Goal: Transaction & Acquisition: Book appointment/travel/reservation

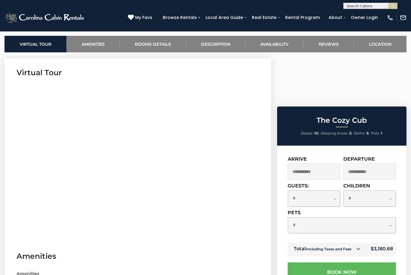
scroll to position [253, 0]
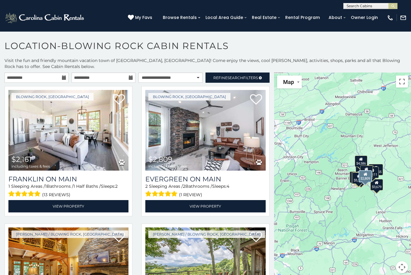
click at [193, 119] on img at bounding box center [205, 130] width 120 height 81
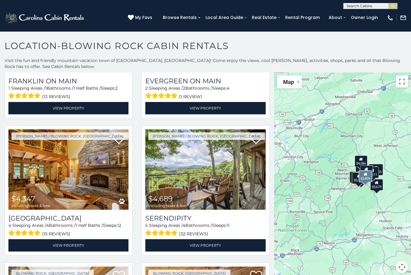
scroll to position [103, 0]
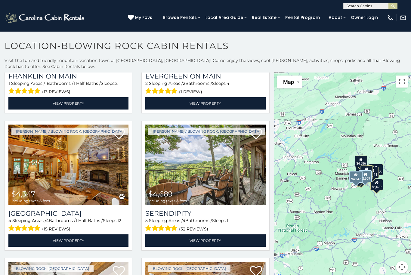
click at [86, 145] on img at bounding box center [68, 165] width 120 height 81
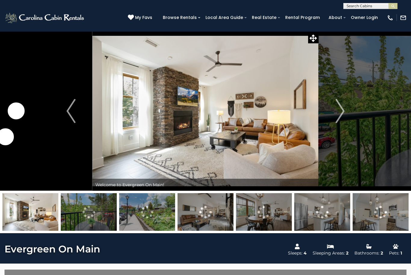
click at [340, 111] on img "Next" at bounding box center [340, 111] width 9 height 24
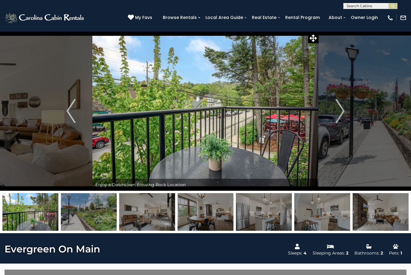
click at [337, 115] on img "Next" at bounding box center [340, 111] width 9 height 24
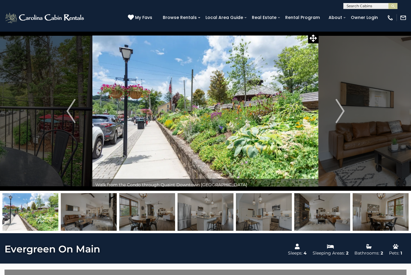
click at [340, 112] on img "Next" at bounding box center [340, 111] width 9 height 24
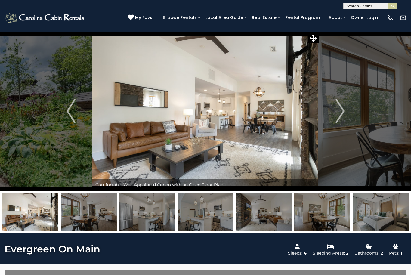
click at [340, 111] on img "Next" at bounding box center [340, 111] width 9 height 24
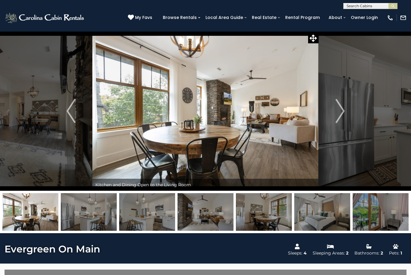
click at [343, 112] on img "Next" at bounding box center [340, 111] width 9 height 24
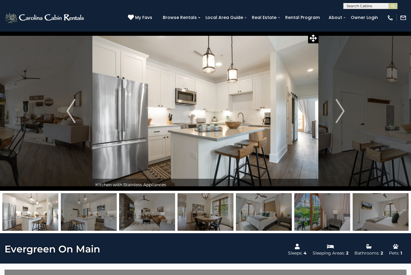
click at [344, 112] on img "Next" at bounding box center [340, 111] width 9 height 24
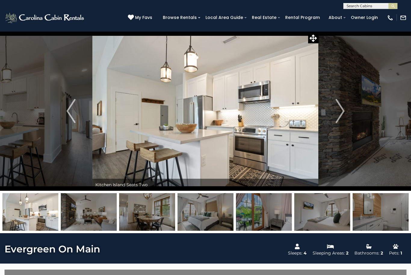
click at [340, 110] on img "Next" at bounding box center [340, 111] width 9 height 24
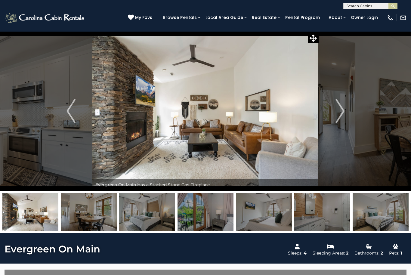
click at [341, 107] on img "Next" at bounding box center [340, 111] width 9 height 24
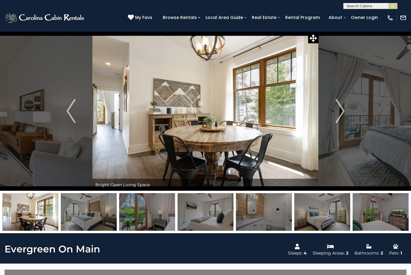
click at [337, 107] on img "Next" at bounding box center [340, 111] width 9 height 24
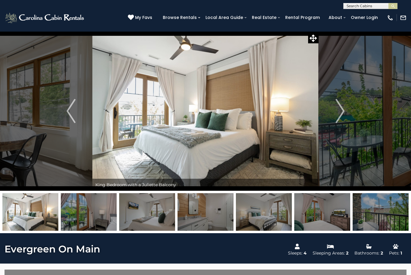
click at [342, 112] on img "Next" at bounding box center [340, 111] width 9 height 24
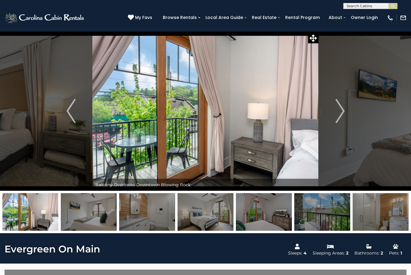
click at [345, 113] on img "Next" at bounding box center [340, 111] width 9 height 24
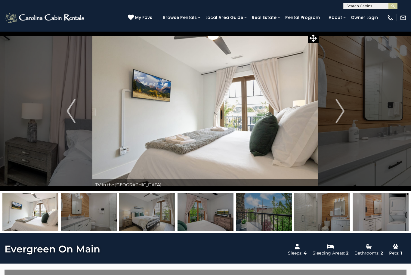
click at [340, 110] on img "Next" at bounding box center [340, 111] width 9 height 24
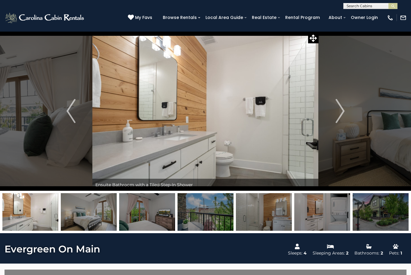
click at [345, 113] on img "Next" at bounding box center [340, 111] width 9 height 24
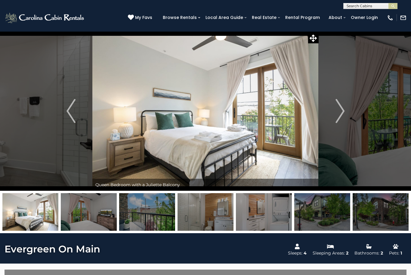
click at [342, 113] on img "Next" at bounding box center [340, 111] width 9 height 24
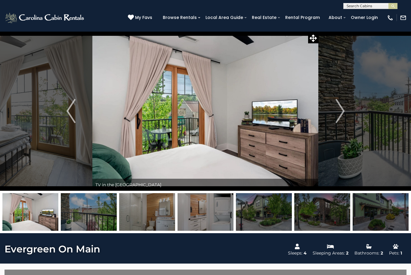
click at [345, 116] on button "Next" at bounding box center [340, 111] width 43 height 160
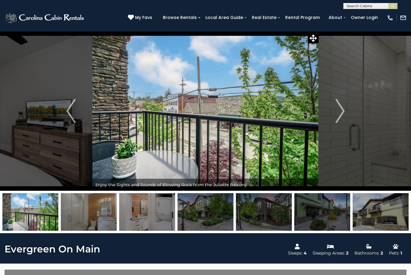
click at [340, 111] on img "Next" at bounding box center [340, 111] width 9 height 24
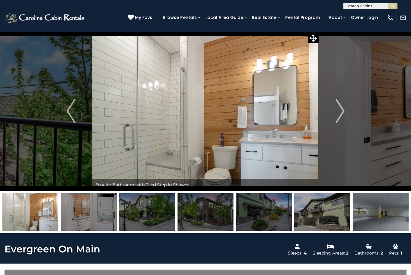
click at [340, 114] on img "Next" at bounding box center [340, 111] width 9 height 24
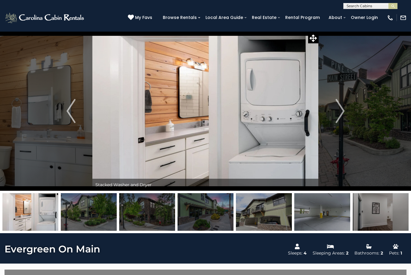
click at [339, 112] on img "Next" at bounding box center [340, 111] width 9 height 24
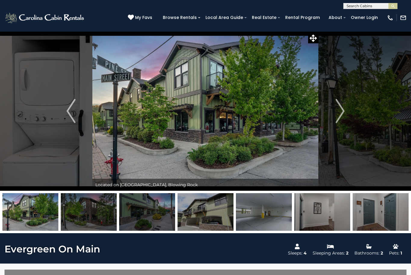
click at [340, 111] on img "Next" at bounding box center [340, 111] width 9 height 24
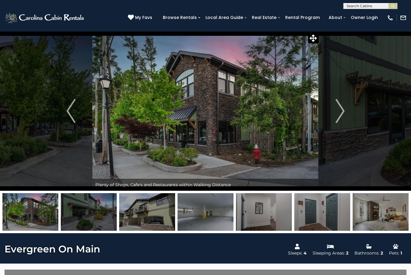
click at [339, 111] on img "Next" at bounding box center [340, 111] width 9 height 24
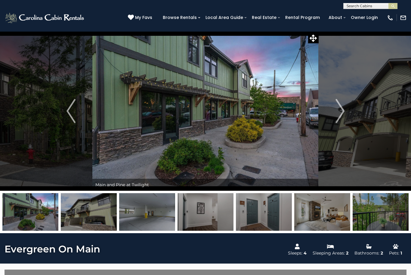
click at [340, 115] on img "Next" at bounding box center [340, 111] width 9 height 24
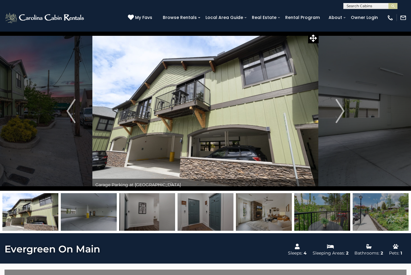
click at [340, 112] on img "Next" at bounding box center [340, 111] width 9 height 24
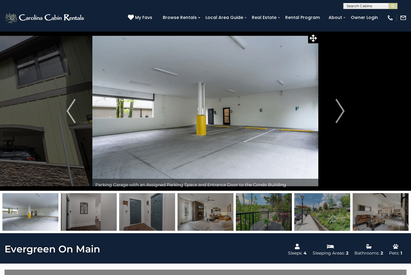
click at [338, 113] on img "Next" at bounding box center [340, 111] width 9 height 24
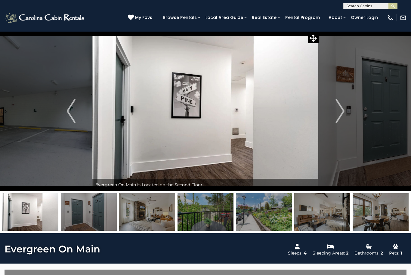
click at [338, 113] on img "Next" at bounding box center [340, 111] width 9 height 24
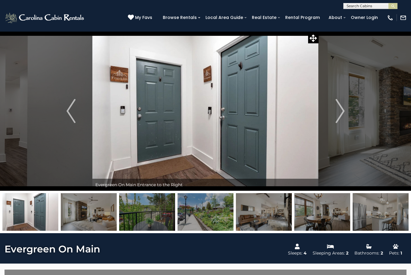
click at [337, 109] on img "Next" at bounding box center [340, 111] width 9 height 24
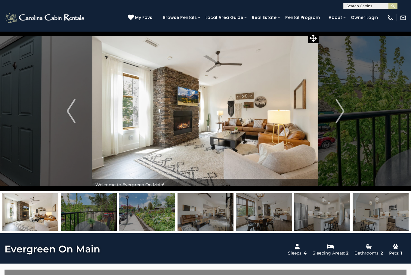
click at [338, 117] on img "Next" at bounding box center [340, 111] width 9 height 24
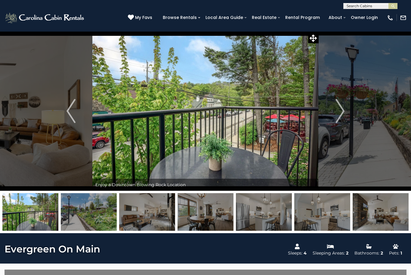
click at [338, 109] on img "Next" at bounding box center [340, 111] width 9 height 24
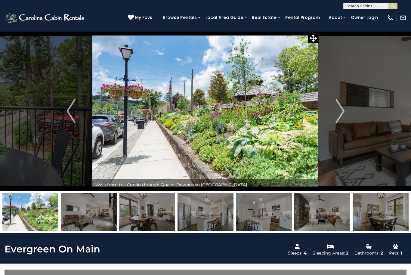
click at [342, 110] on img "Next" at bounding box center [340, 111] width 9 height 24
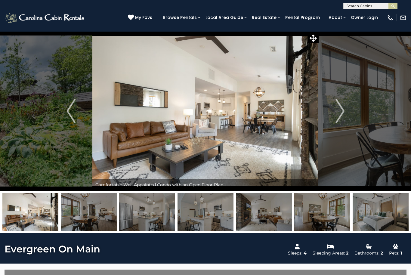
click at [344, 109] on img "Next" at bounding box center [340, 111] width 9 height 24
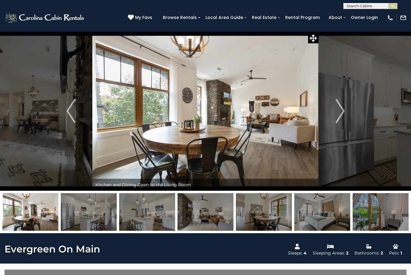
click at [337, 114] on img "Next" at bounding box center [340, 111] width 9 height 24
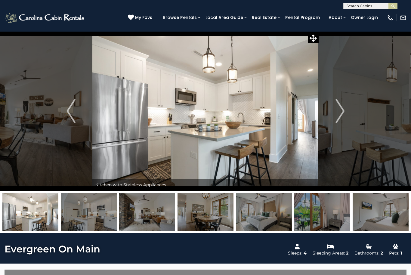
click at [338, 116] on img "Next" at bounding box center [340, 111] width 9 height 24
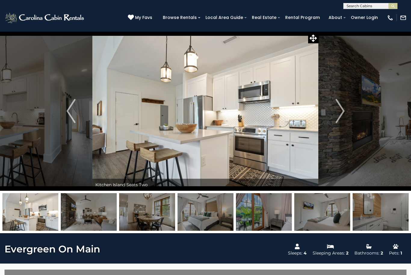
click at [337, 115] on img "Next" at bounding box center [340, 111] width 9 height 24
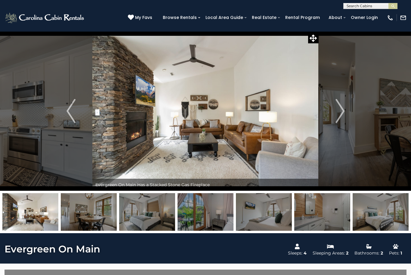
click at [346, 115] on button "Next" at bounding box center [340, 111] width 43 height 160
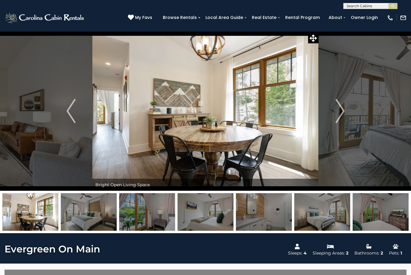
click at [344, 117] on img "Next" at bounding box center [340, 111] width 9 height 24
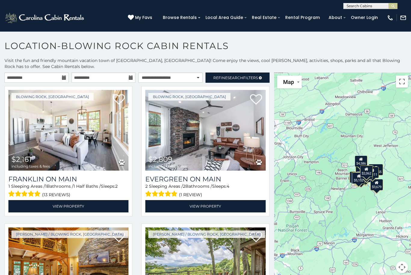
click at [261, 79] on icon at bounding box center [260, 78] width 3 height 4
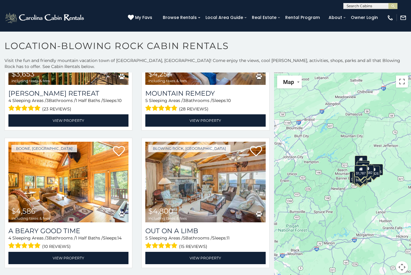
scroll to position [861, 0]
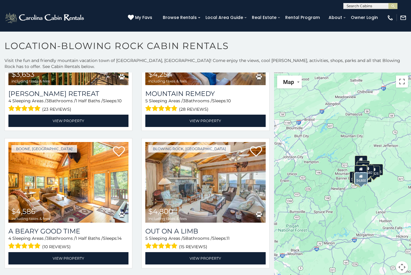
click at [211, 142] on img at bounding box center [205, 182] width 120 height 81
click at [258, 146] on icon at bounding box center [256, 152] width 12 height 12
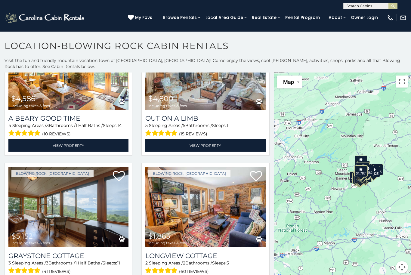
scroll to position [976, 0]
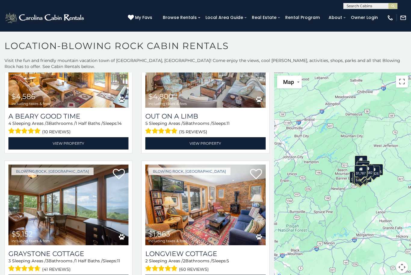
click at [63, 165] on img at bounding box center [68, 205] width 120 height 81
click at [75, 165] on img at bounding box center [68, 205] width 120 height 81
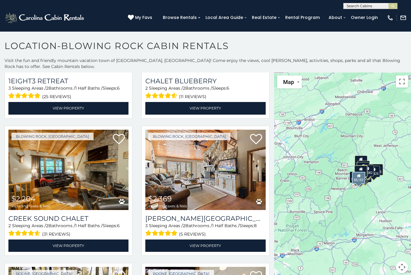
scroll to position [1285, 0]
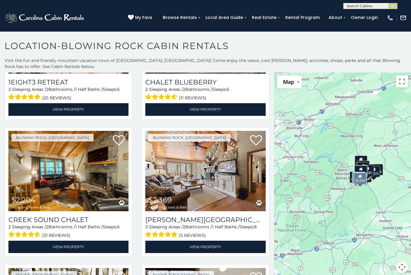
click at [88, 131] on img at bounding box center [68, 171] width 120 height 81
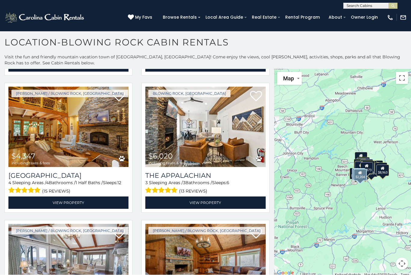
scroll to position [363, 0]
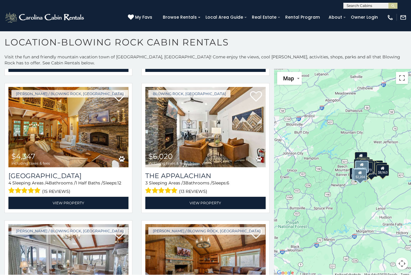
click at [75, 225] on img at bounding box center [68, 265] width 120 height 81
click at [216, 225] on img at bounding box center [205, 265] width 120 height 81
click at [218, 225] on img at bounding box center [205, 265] width 120 height 81
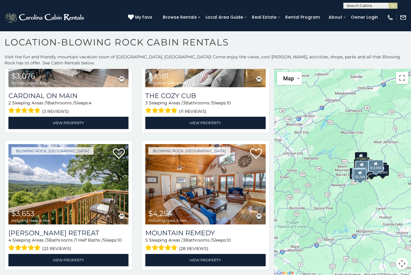
scroll to position [719, 0]
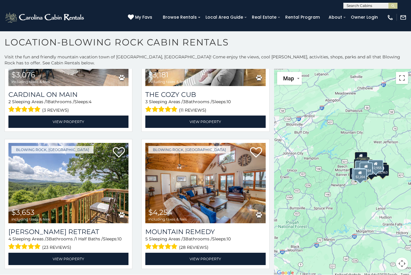
click at [209, 143] on img at bounding box center [205, 183] width 120 height 81
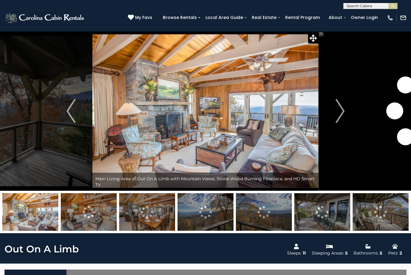
click at [343, 116] on img "Next" at bounding box center [340, 111] width 9 height 24
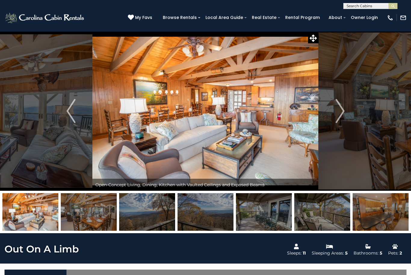
click at [342, 113] on img "Next" at bounding box center [340, 111] width 9 height 24
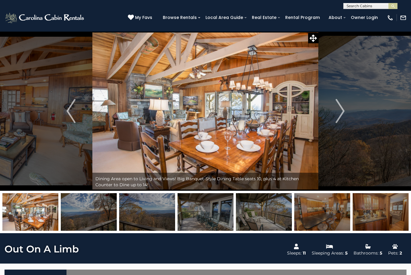
click at [340, 111] on img "Next" at bounding box center [340, 111] width 9 height 24
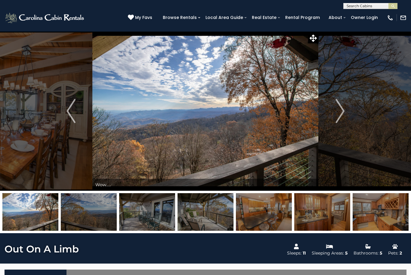
click at [339, 114] on img "Next" at bounding box center [340, 111] width 9 height 24
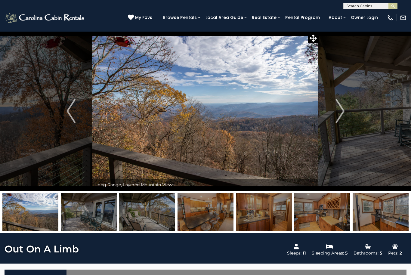
click at [331, 120] on button "Next" at bounding box center [340, 111] width 43 height 160
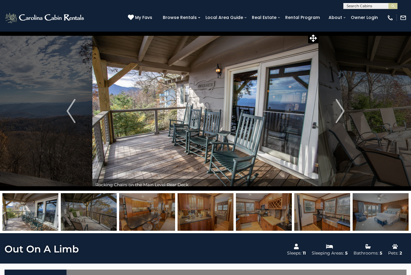
click at [340, 114] on img "Next" at bounding box center [340, 111] width 9 height 24
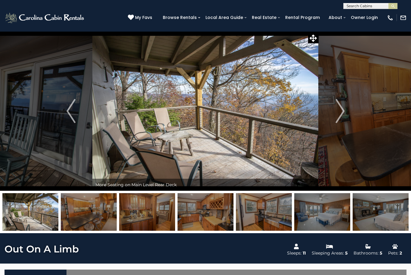
click at [337, 113] on img "Next" at bounding box center [340, 111] width 9 height 24
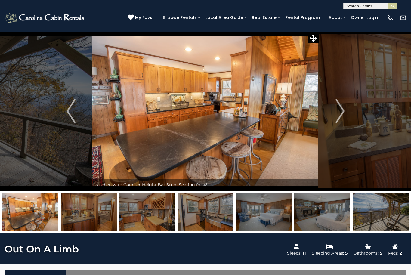
click at [342, 116] on img "Next" at bounding box center [340, 111] width 9 height 24
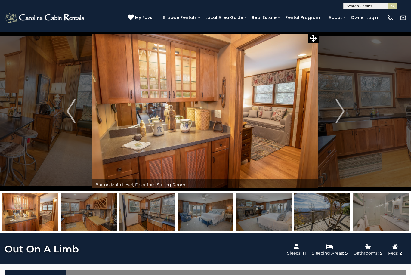
click at [343, 114] on img "Next" at bounding box center [340, 111] width 9 height 24
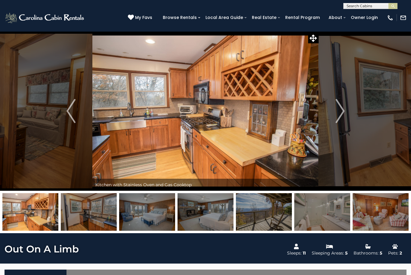
click at [341, 115] on img "Next" at bounding box center [340, 111] width 9 height 24
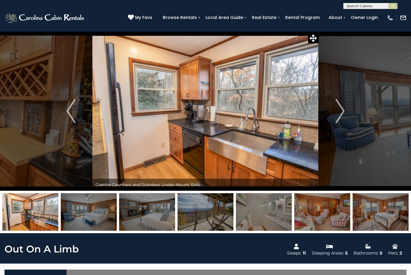
click at [341, 115] on img "Next" at bounding box center [340, 111] width 9 height 24
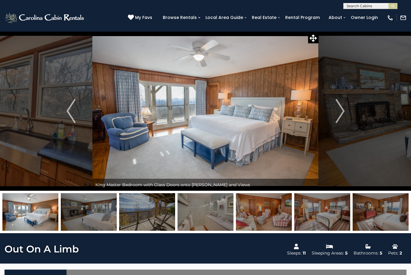
click at [339, 115] on img "Next" at bounding box center [340, 111] width 9 height 24
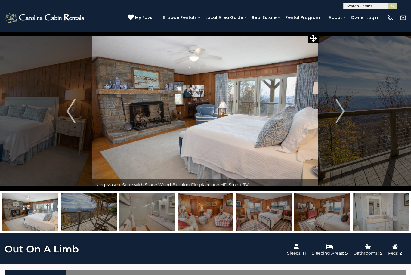
click at [341, 115] on img "Next" at bounding box center [340, 111] width 9 height 24
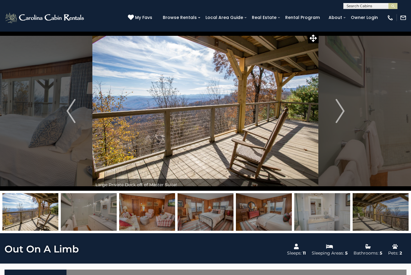
click at [338, 118] on img "Next" at bounding box center [340, 111] width 9 height 24
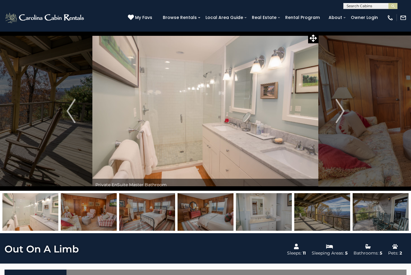
click at [337, 112] on img "Next" at bounding box center [340, 111] width 9 height 24
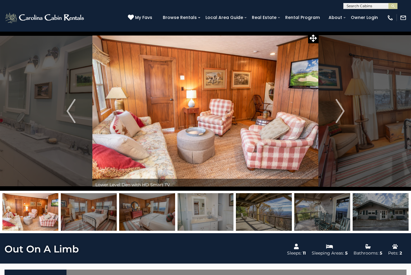
click at [339, 114] on img "Next" at bounding box center [340, 111] width 9 height 24
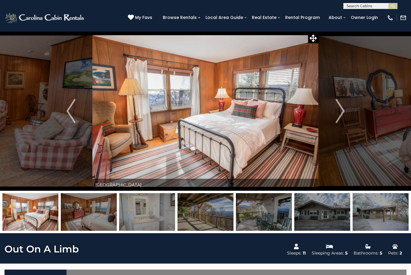
click at [336, 115] on img "Next" at bounding box center [340, 111] width 9 height 24
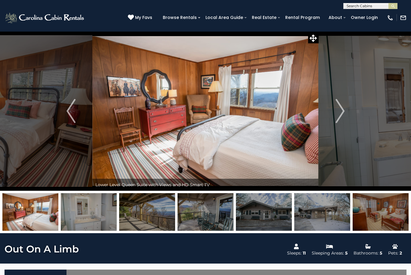
click at [337, 115] on img "Next" at bounding box center [340, 111] width 9 height 24
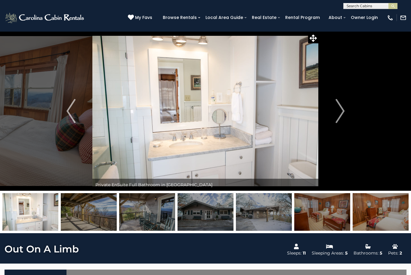
click at [341, 113] on img "Next" at bounding box center [340, 111] width 9 height 24
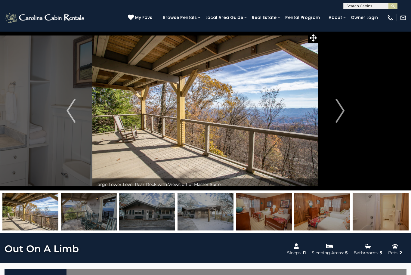
scroll to position [1, 0]
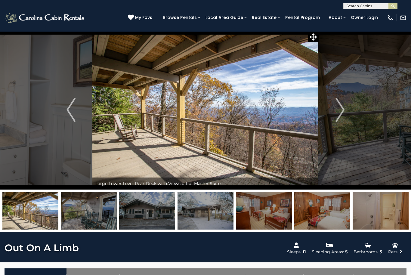
click at [338, 115] on img "Next" at bounding box center [340, 110] width 9 height 24
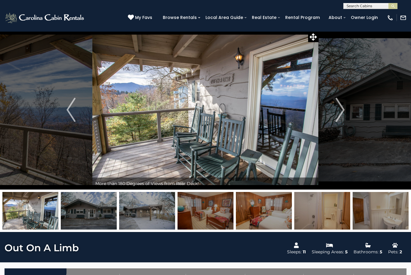
click at [335, 117] on button "Next" at bounding box center [340, 110] width 43 height 160
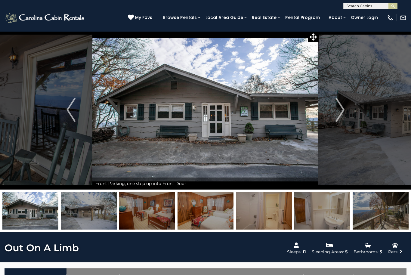
click at [337, 111] on img "Next" at bounding box center [340, 110] width 9 height 24
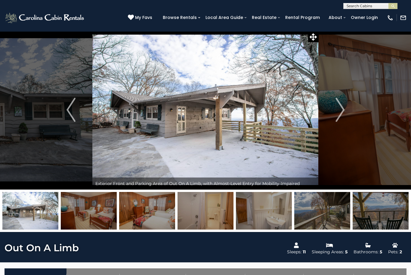
click at [341, 112] on img "Next" at bounding box center [340, 110] width 9 height 24
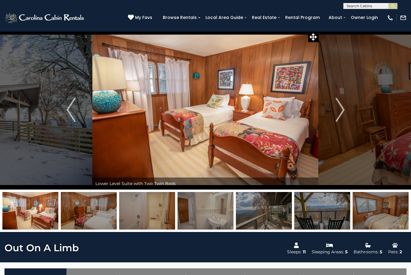
click at [341, 111] on img "Next" at bounding box center [340, 110] width 9 height 24
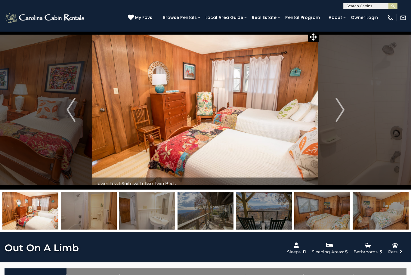
click at [337, 110] on img "Next" at bounding box center [340, 110] width 9 height 24
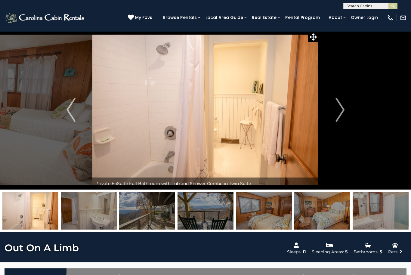
click at [336, 114] on img "Next" at bounding box center [340, 110] width 9 height 24
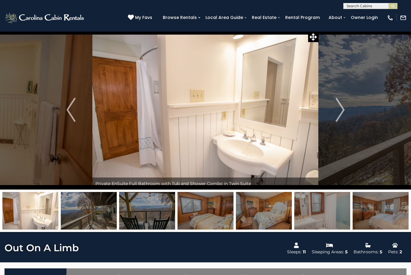
click at [340, 116] on img "Next" at bounding box center [340, 110] width 9 height 24
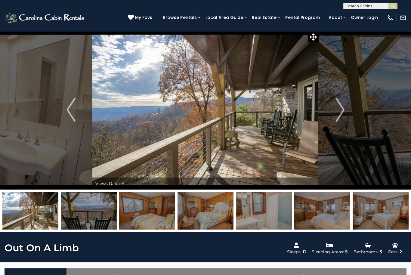
click at [340, 111] on img "Next" at bounding box center [340, 110] width 9 height 24
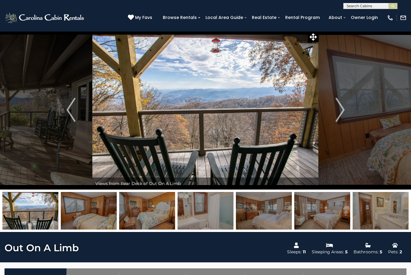
click at [337, 110] on img "Next" at bounding box center [340, 110] width 9 height 24
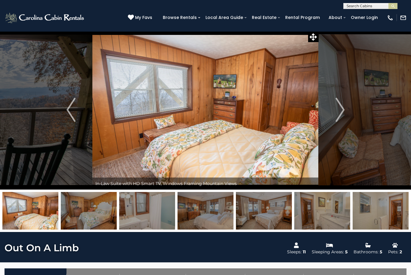
click at [341, 112] on img "Next" at bounding box center [340, 110] width 9 height 24
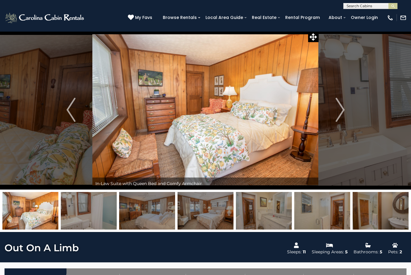
click at [334, 112] on button "Next" at bounding box center [340, 110] width 43 height 160
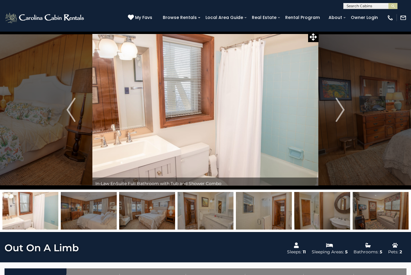
click at [337, 111] on img "Next" at bounding box center [340, 110] width 9 height 24
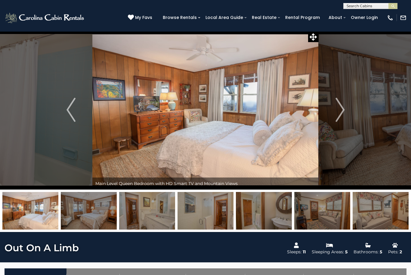
click at [73, 113] on img "Previous" at bounding box center [71, 110] width 9 height 24
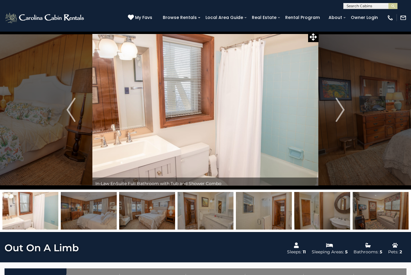
click at [78, 114] on button "Previous" at bounding box center [71, 110] width 43 height 160
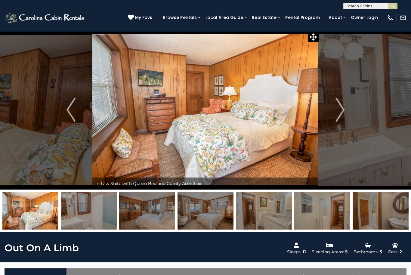
click at [333, 109] on button "Next" at bounding box center [340, 110] width 43 height 160
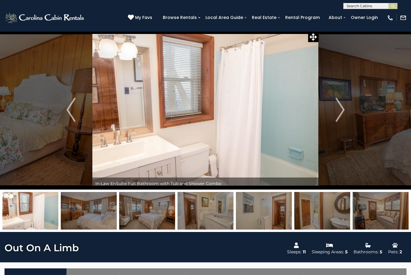
click at [333, 110] on button "Next" at bounding box center [340, 110] width 43 height 160
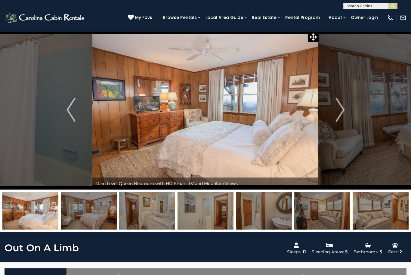
click at [338, 112] on img "Next" at bounding box center [340, 110] width 9 height 24
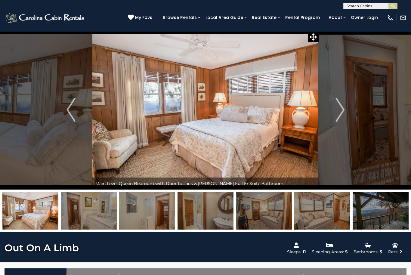
click at [340, 113] on img "Next" at bounding box center [340, 110] width 9 height 24
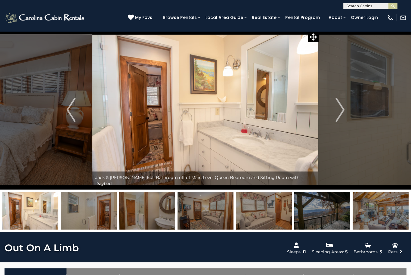
click at [337, 112] on img "Next" at bounding box center [340, 110] width 9 height 24
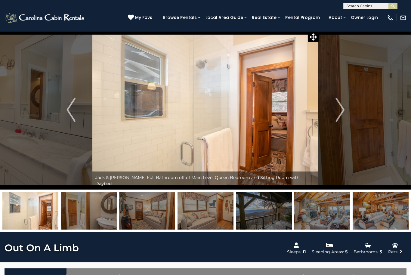
click at [337, 115] on img "Next" at bounding box center [340, 110] width 9 height 24
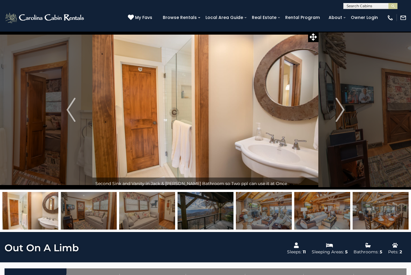
click at [336, 112] on img "Next" at bounding box center [340, 110] width 9 height 24
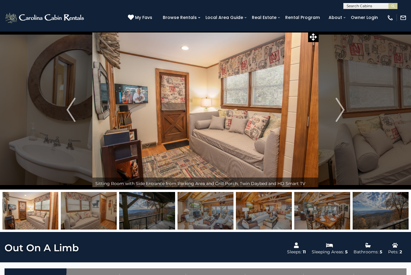
click at [338, 111] on img "Next" at bounding box center [340, 110] width 9 height 24
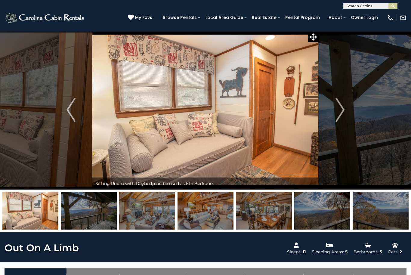
click at [339, 111] on img "Next" at bounding box center [340, 110] width 9 height 24
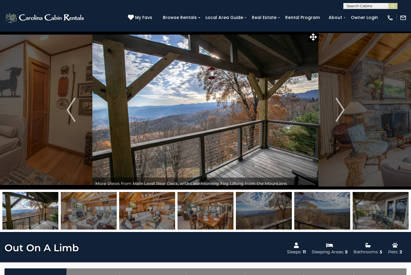
click at [341, 113] on img "Next" at bounding box center [340, 110] width 9 height 24
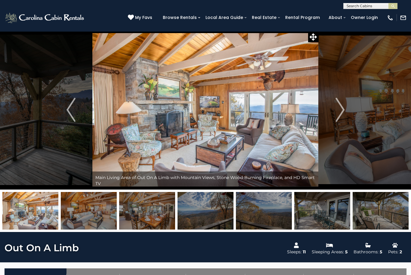
click at [338, 115] on img "Next" at bounding box center [340, 110] width 9 height 24
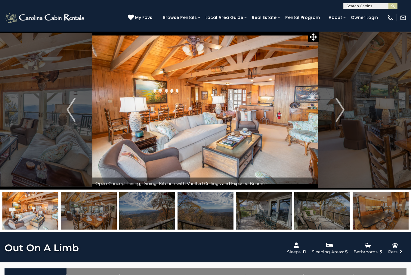
click at [336, 110] on img "Next" at bounding box center [340, 110] width 9 height 24
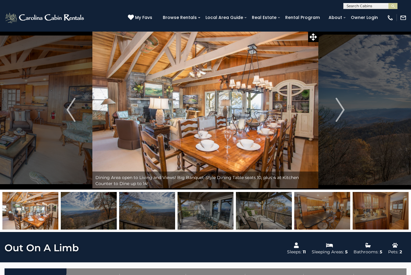
click at [337, 109] on img "Next" at bounding box center [340, 110] width 9 height 24
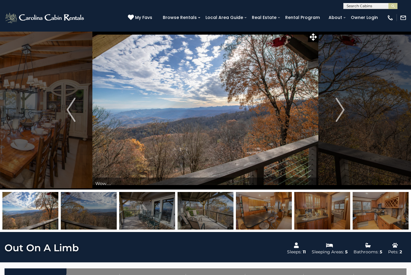
click at [339, 108] on img "Next" at bounding box center [340, 110] width 9 height 24
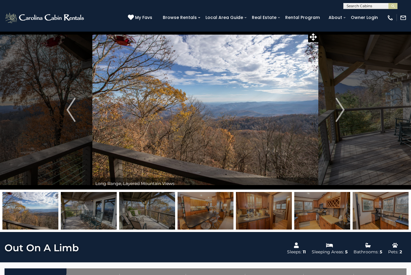
click at [338, 108] on img "Next" at bounding box center [340, 110] width 9 height 24
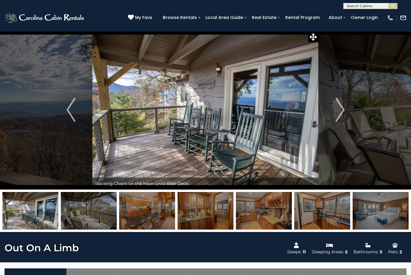
click at [338, 108] on img "Next" at bounding box center [340, 110] width 9 height 24
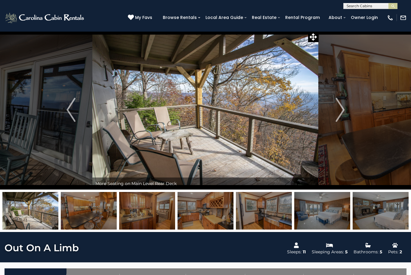
click at [337, 110] on img "Next" at bounding box center [340, 110] width 9 height 24
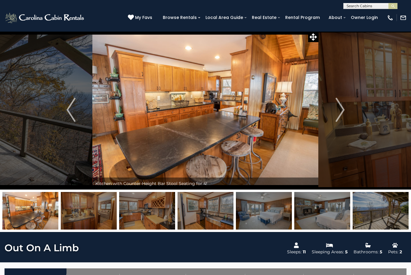
click at [341, 113] on img "Next" at bounding box center [340, 110] width 9 height 24
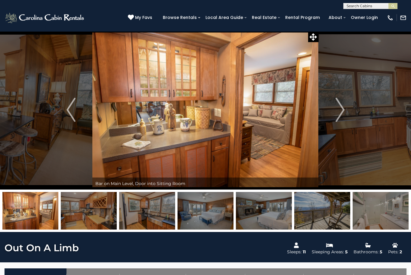
click at [337, 112] on img "Next" at bounding box center [340, 110] width 9 height 24
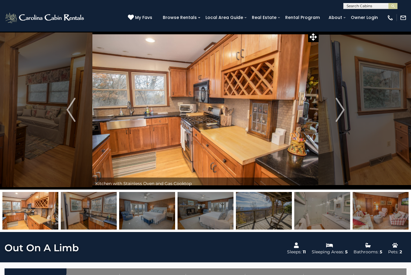
click at [338, 110] on img "Next" at bounding box center [340, 110] width 9 height 24
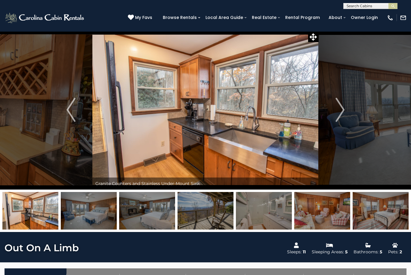
click at [339, 111] on img "Next" at bounding box center [340, 110] width 9 height 24
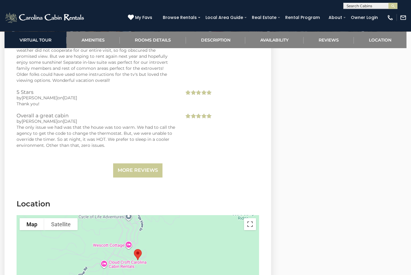
scroll to position [1695, 0]
click at [140, 169] on link "More Reviews" at bounding box center [137, 170] width 49 height 14
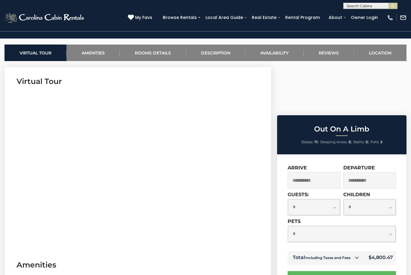
scroll to position [0, 0]
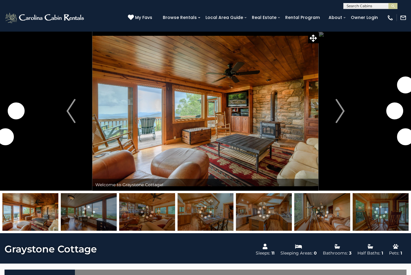
click at [341, 112] on img "Next" at bounding box center [340, 111] width 9 height 24
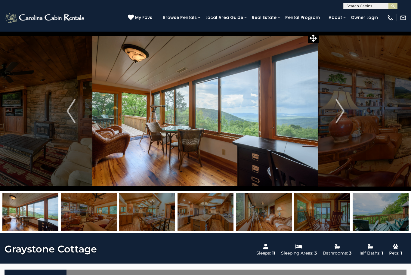
click at [344, 113] on img "Next" at bounding box center [340, 111] width 9 height 24
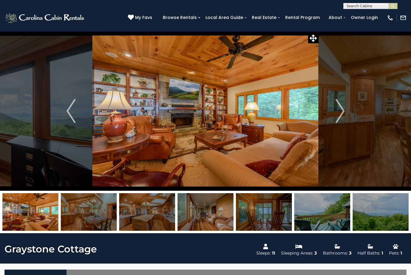
click at [343, 108] on img "Next" at bounding box center [340, 111] width 9 height 24
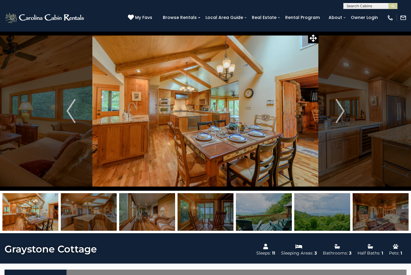
click at [342, 112] on img "Next" at bounding box center [340, 111] width 9 height 24
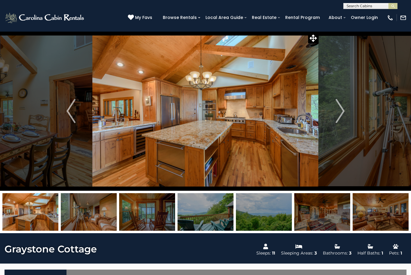
click at [341, 112] on img "Next" at bounding box center [340, 111] width 9 height 24
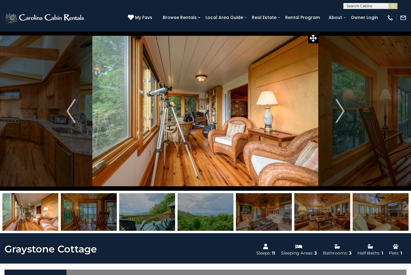
click at [341, 110] on img "Next" at bounding box center [340, 111] width 9 height 24
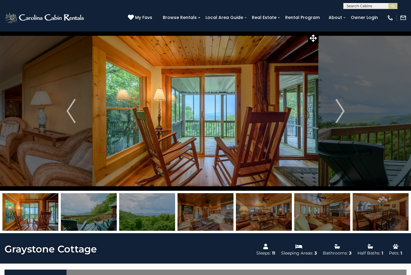
click at [339, 111] on img "Next" at bounding box center [340, 111] width 9 height 24
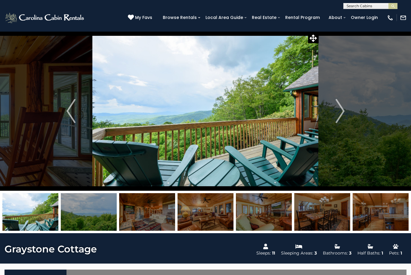
click at [340, 111] on img "Next" at bounding box center [340, 111] width 9 height 24
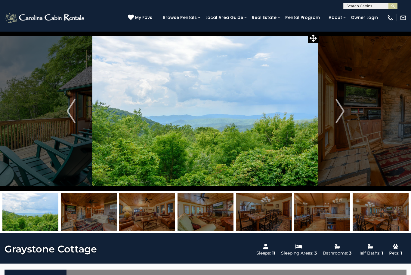
click at [341, 110] on img "Next" at bounding box center [340, 111] width 9 height 24
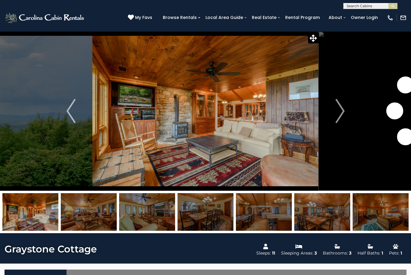
click at [339, 112] on img "Next" at bounding box center [340, 111] width 9 height 24
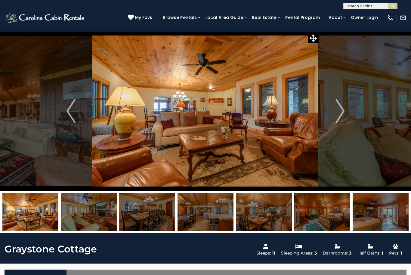
click at [341, 110] on img "Next" at bounding box center [340, 111] width 9 height 24
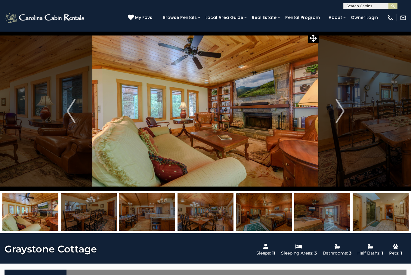
click at [340, 112] on img "Next" at bounding box center [340, 111] width 9 height 24
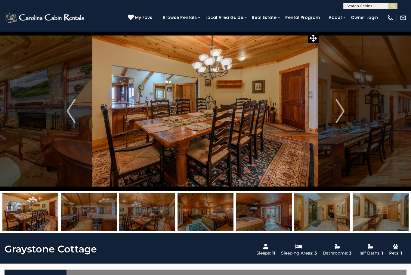
click at [340, 112] on img "Next" at bounding box center [340, 111] width 9 height 24
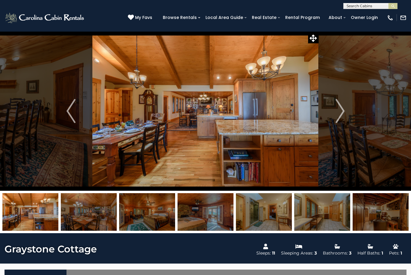
click at [341, 111] on img "Next" at bounding box center [340, 111] width 9 height 24
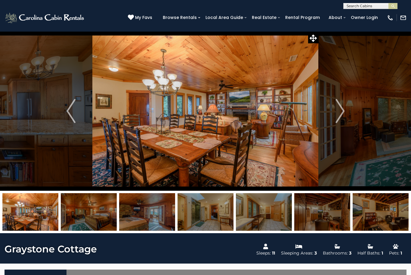
click at [342, 111] on img "Next" at bounding box center [340, 111] width 9 height 24
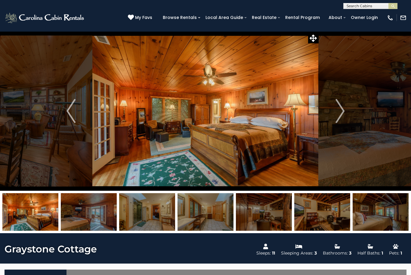
click at [339, 114] on img "Next" at bounding box center [340, 111] width 9 height 24
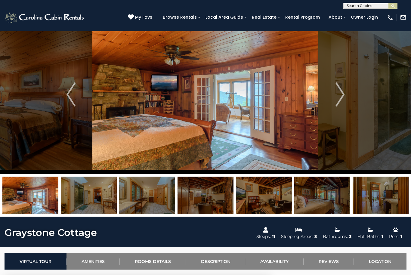
click at [345, 99] on img "Next" at bounding box center [340, 95] width 9 height 24
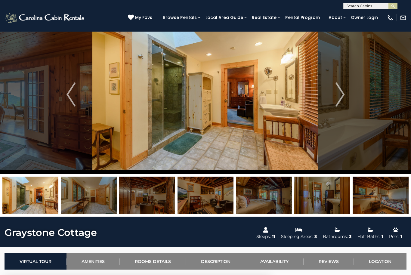
click at [343, 97] on img "Next" at bounding box center [340, 94] width 9 height 24
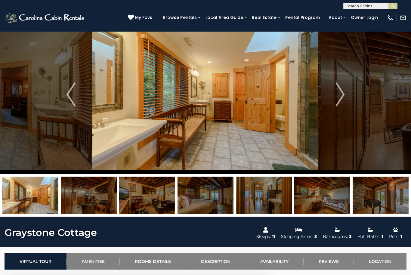
click at [341, 95] on img "Next" at bounding box center [340, 94] width 9 height 24
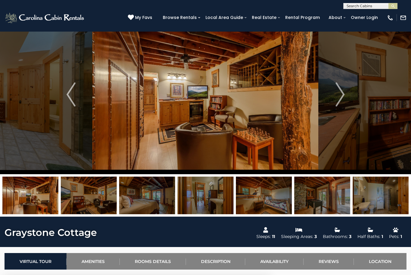
click at [341, 96] on img "Next" at bounding box center [340, 94] width 9 height 24
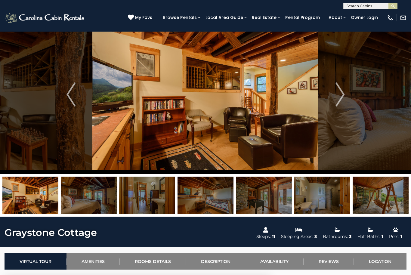
click at [339, 99] on img "Next" at bounding box center [340, 94] width 9 height 24
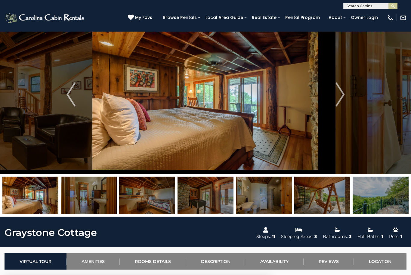
click at [336, 99] on img "Next" at bounding box center [340, 94] width 9 height 24
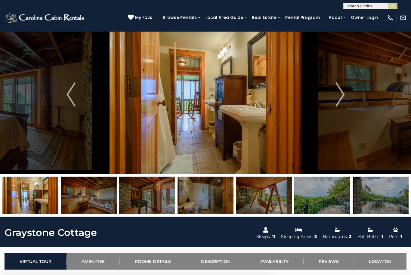
click at [339, 94] on img "Next" at bounding box center [340, 94] width 9 height 24
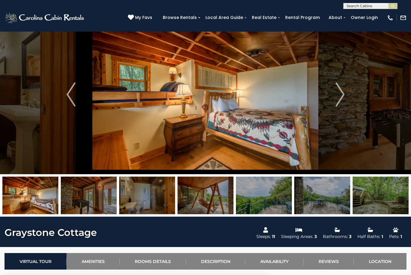
click at [341, 94] on img "Next" at bounding box center [340, 94] width 9 height 24
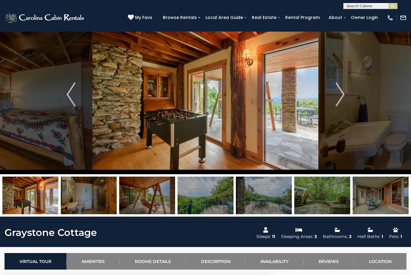
click at [340, 96] on img "Next" at bounding box center [340, 94] width 9 height 24
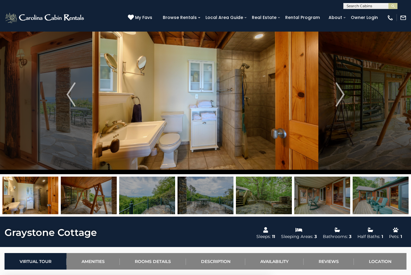
click at [340, 95] on img "Next" at bounding box center [340, 94] width 9 height 24
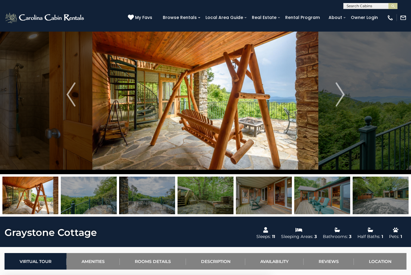
click at [338, 97] on img "Next" at bounding box center [340, 94] width 9 height 24
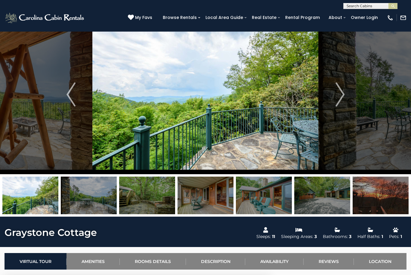
click at [340, 95] on img "Next" at bounding box center [340, 94] width 9 height 24
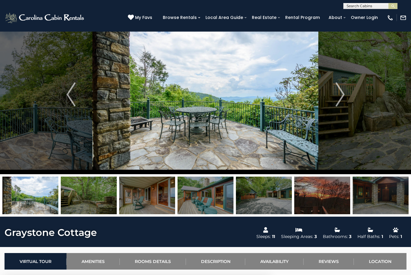
click at [340, 94] on img "Next" at bounding box center [340, 94] width 9 height 24
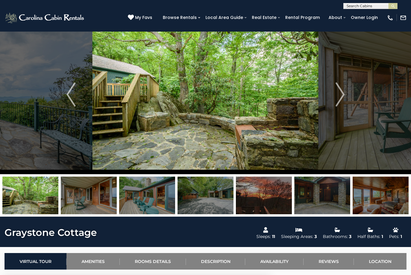
click at [341, 94] on img "Next" at bounding box center [340, 94] width 9 height 24
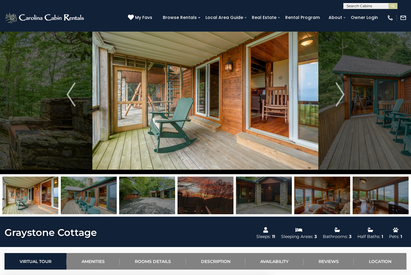
click at [340, 95] on img "Next" at bounding box center [340, 94] width 9 height 24
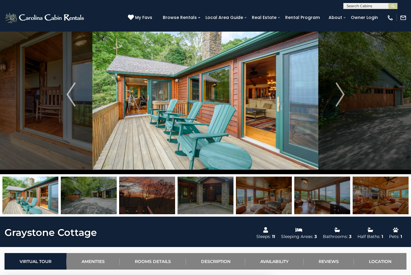
click at [338, 96] on img "Next" at bounding box center [340, 94] width 9 height 24
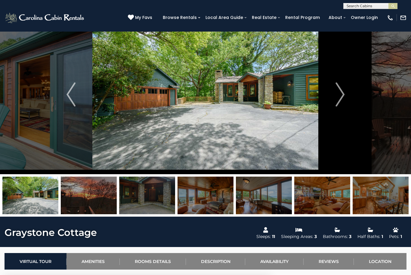
click at [343, 89] on img "Next" at bounding box center [340, 94] width 9 height 24
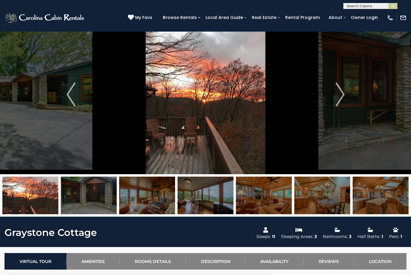
click at [340, 92] on img "Next" at bounding box center [340, 94] width 9 height 24
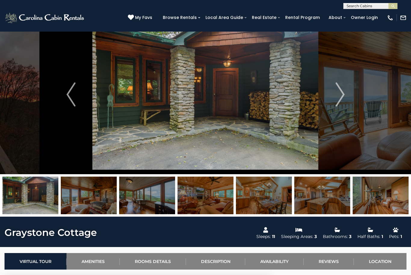
click at [342, 93] on img "Next" at bounding box center [340, 94] width 9 height 24
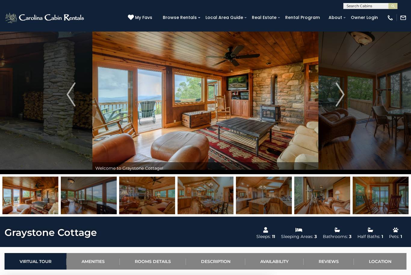
click at [341, 94] on img "Next" at bounding box center [340, 94] width 9 height 24
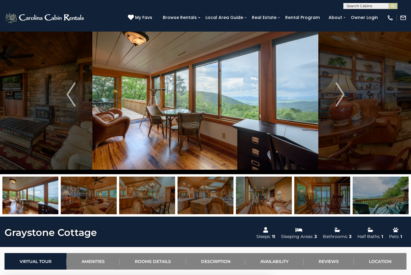
click at [340, 94] on img "Next" at bounding box center [340, 94] width 9 height 24
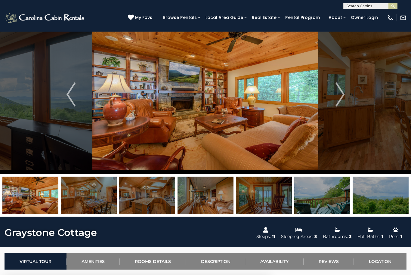
click at [342, 95] on img "Next" at bounding box center [340, 94] width 9 height 24
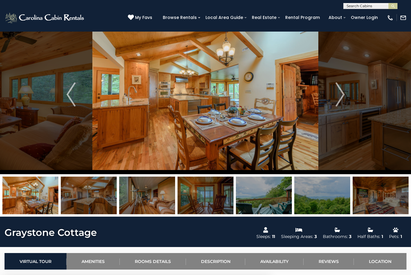
click at [341, 95] on img "Next" at bounding box center [340, 94] width 9 height 24
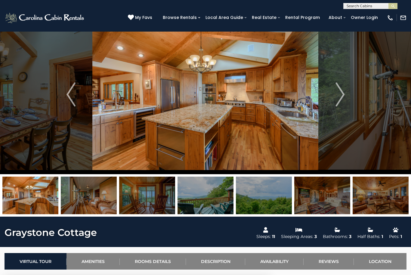
click at [339, 98] on img "Next" at bounding box center [340, 94] width 9 height 24
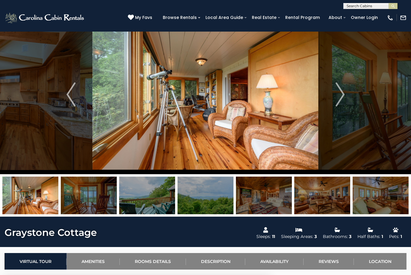
click at [341, 93] on img "Next" at bounding box center [340, 94] width 9 height 24
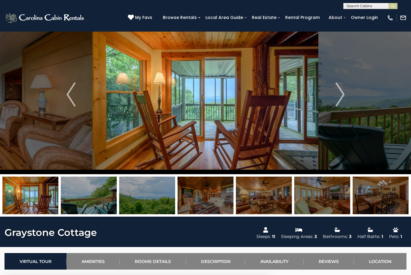
click at [340, 95] on img "Next" at bounding box center [340, 94] width 9 height 24
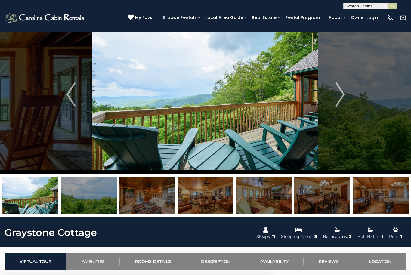
click at [341, 92] on img "Next" at bounding box center [340, 94] width 9 height 24
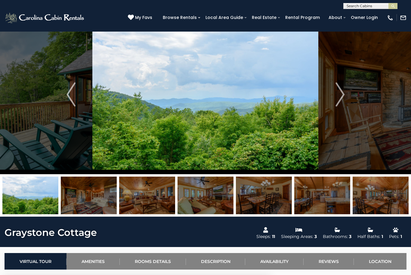
click at [339, 93] on img "Next" at bounding box center [340, 94] width 9 height 24
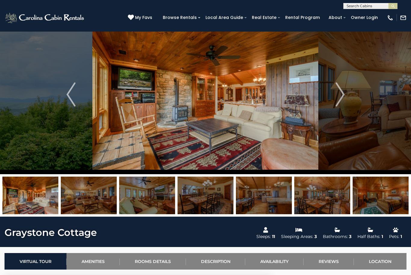
click at [338, 95] on img "Next" at bounding box center [340, 94] width 9 height 24
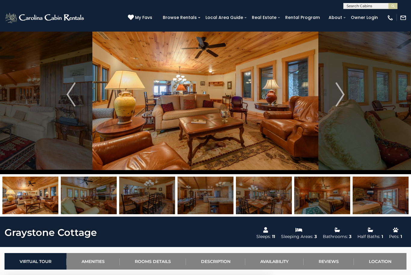
click at [339, 95] on img "Next" at bounding box center [340, 94] width 9 height 24
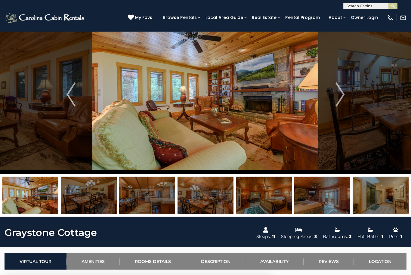
click at [338, 96] on img "Next" at bounding box center [340, 94] width 9 height 24
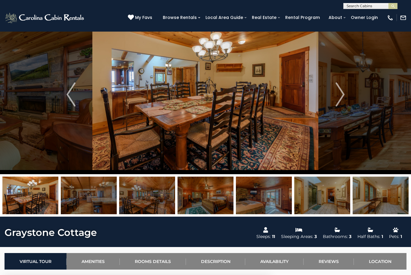
click at [340, 96] on img "Next" at bounding box center [340, 94] width 9 height 24
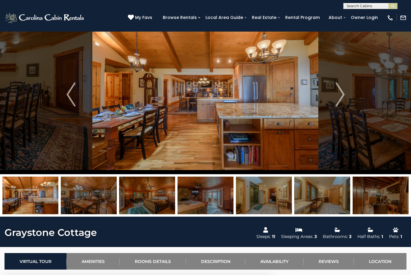
click at [343, 94] on img "Next" at bounding box center [340, 94] width 9 height 24
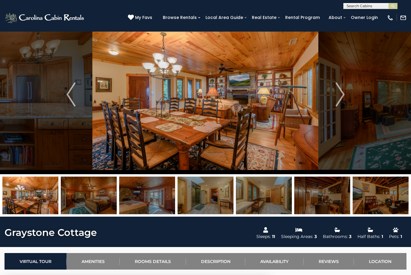
click at [340, 97] on img "Next" at bounding box center [340, 94] width 9 height 24
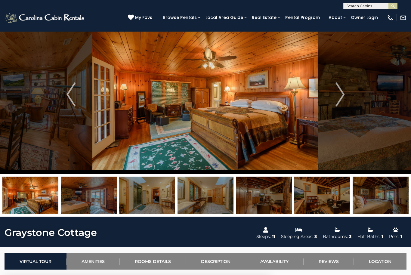
click at [339, 98] on img "Next" at bounding box center [340, 94] width 9 height 24
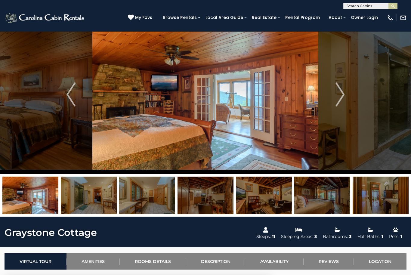
click at [341, 94] on img "Next" at bounding box center [340, 94] width 9 height 24
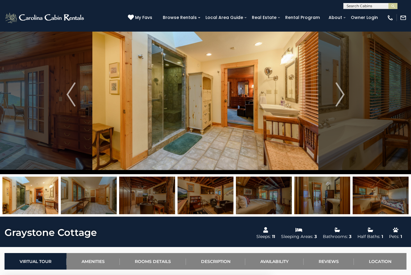
click at [338, 95] on img "Next" at bounding box center [340, 94] width 9 height 24
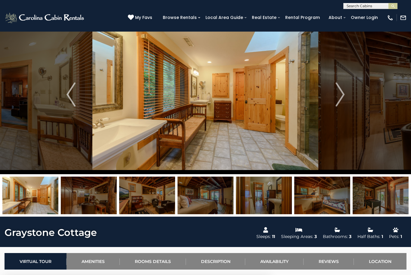
click at [338, 93] on img "Next" at bounding box center [340, 94] width 9 height 24
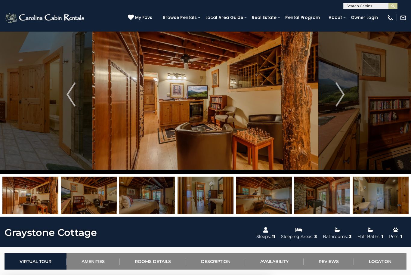
click at [340, 92] on img "Next" at bounding box center [340, 94] width 9 height 24
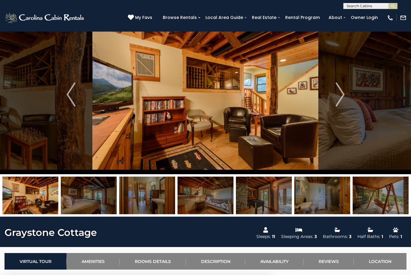
click at [337, 95] on img "Next" at bounding box center [340, 94] width 9 height 24
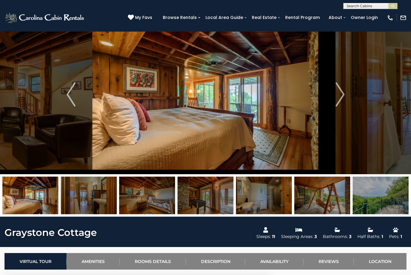
click at [338, 95] on img "Next" at bounding box center [340, 94] width 9 height 24
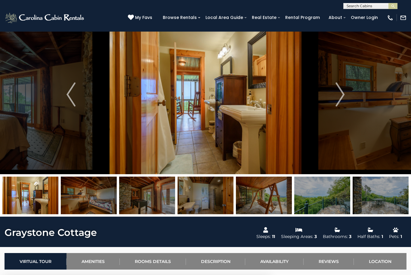
click at [345, 96] on button "Next" at bounding box center [340, 95] width 43 height 160
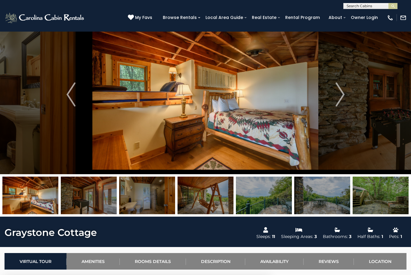
click at [343, 98] on img "Next" at bounding box center [340, 94] width 9 height 24
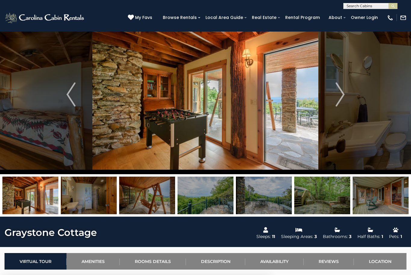
click at [343, 96] on img "Next" at bounding box center [340, 94] width 9 height 24
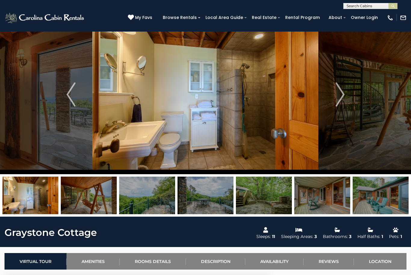
click at [342, 100] on img "Next" at bounding box center [340, 94] width 9 height 24
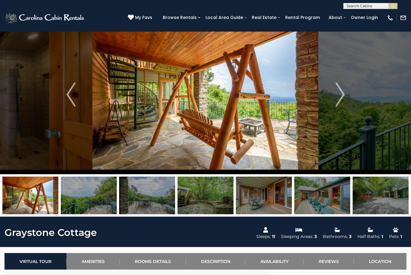
click at [342, 100] on img "Next" at bounding box center [340, 94] width 9 height 24
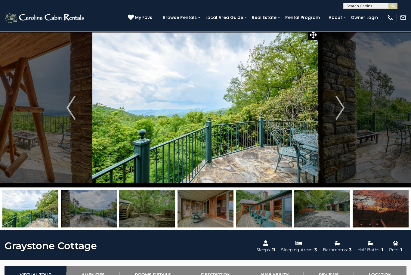
scroll to position [0, 0]
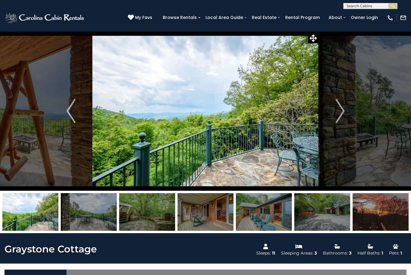
click at [70, 111] on img "Previous" at bounding box center [71, 111] width 9 height 24
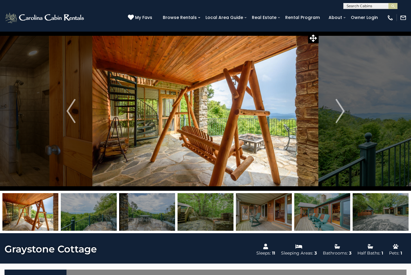
click at [74, 113] on img "Previous" at bounding box center [71, 111] width 9 height 24
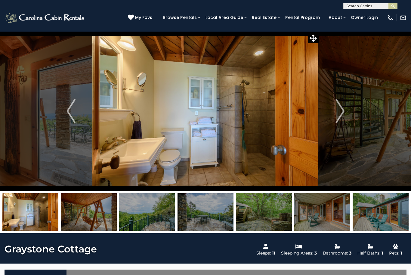
click at [68, 115] on img "Previous" at bounding box center [71, 111] width 9 height 24
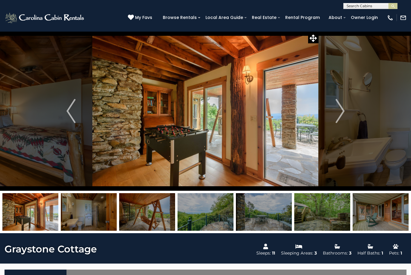
click at [76, 110] on button "Previous" at bounding box center [71, 111] width 43 height 160
click at [80, 108] on button "Previous" at bounding box center [71, 111] width 43 height 160
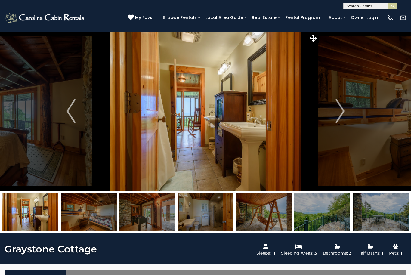
click at [82, 108] on button "Previous" at bounding box center [71, 111] width 43 height 160
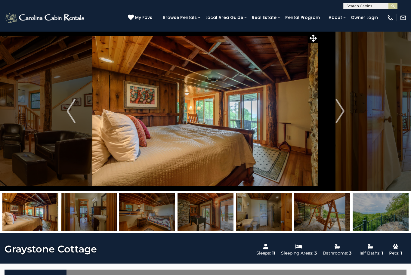
click at [78, 110] on button "Previous" at bounding box center [71, 111] width 43 height 160
click at [76, 107] on img "Previous" at bounding box center [71, 111] width 9 height 24
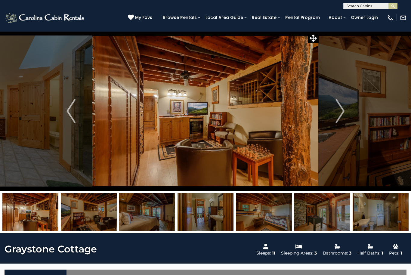
click at [74, 108] on img "Previous" at bounding box center [71, 111] width 9 height 24
click at [79, 108] on button "Previous" at bounding box center [71, 111] width 43 height 160
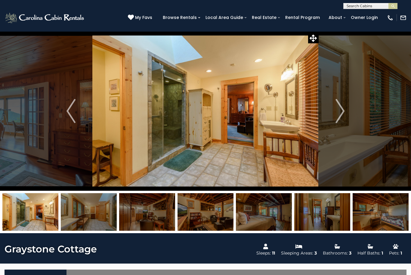
click at [75, 107] on img "Previous" at bounding box center [71, 111] width 9 height 24
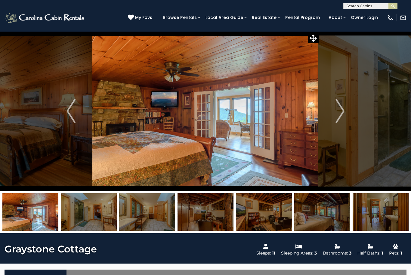
click at [70, 110] on img "Previous" at bounding box center [71, 111] width 9 height 24
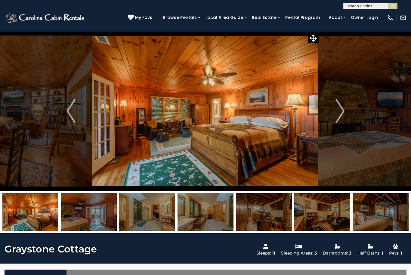
click at [72, 111] on img "Previous" at bounding box center [71, 111] width 9 height 24
click at [72, 110] on img "Previous" at bounding box center [71, 111] width 9 height 24
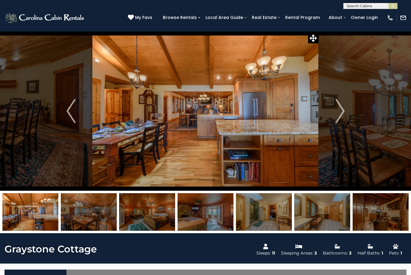
click at [74, 109] on img "Previous" at bounding box center [71, 111] width 9 height 24
click at [78, 110] on button "Previous" at bounding box center [71, 111] width 43 height 160
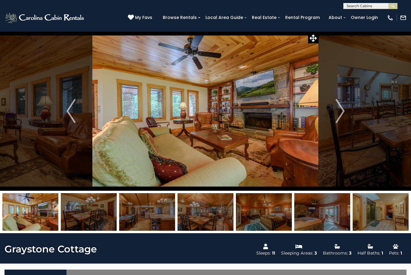
click at [73, 111] on img "Previous" at bounding box center [71, 111] width 9 height 24
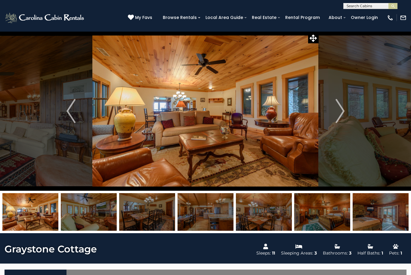
click at [69, 109] on img "Previous" at bounding box center [71, 111] width 9 height 24
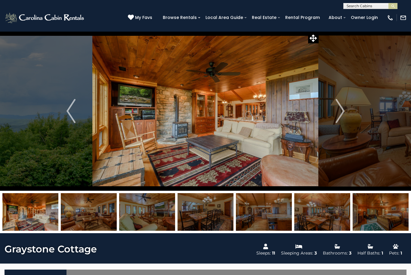
click at [70, 110] on img "Previous" at bounding box center [71, 111] width 9 height 24
click at [75, 108] on img "Previous" at bounding box center [71, 111] width 9 height 24
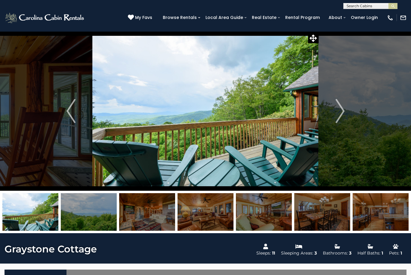
click at [74, 110] on img "Previous" at bounding box center [71, 111] width 9 height 24
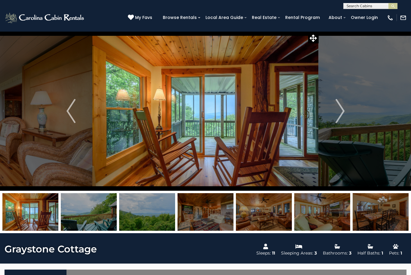
click at [76, 110] on button "Previous" at bounding box center [71, 111] width 43 height 160
click at [77, 110] on button "Previous" at bounding box center [71, 111] width 43 height 160
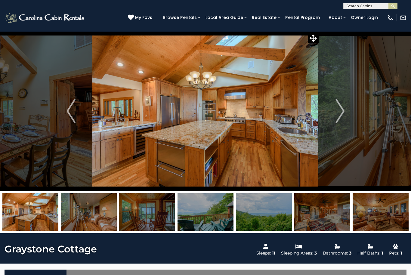
click at [78, 109] on button "Previous" at bounding box center [71, 111] width 43 height 160
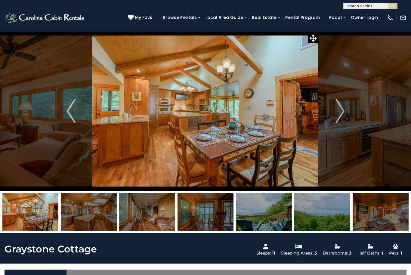
click at [73, 112] on img "Previous" at bounding box center [71, 111] width 9 height 24
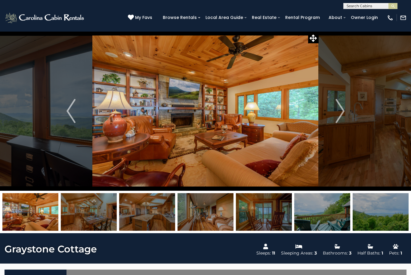
click at [73, 111] on img "Previous" at bounding box center [71, 111] width 9 height 24
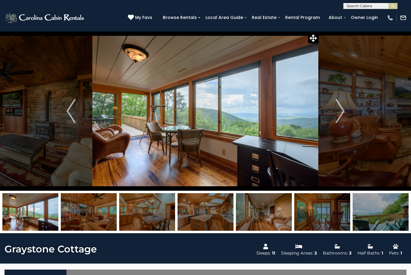
click at [67, 111] on img "Previous" at bounding box center [71, 111] width 9 height 24
click at [76, 109] on button "Previous" at bounding box center [71, 111] width 43 height 160
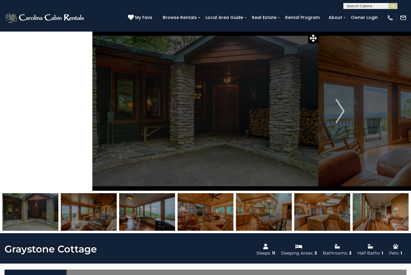
click at [72, 112] on img "Previous" at bounding box center [71, 111] width 9 height 24
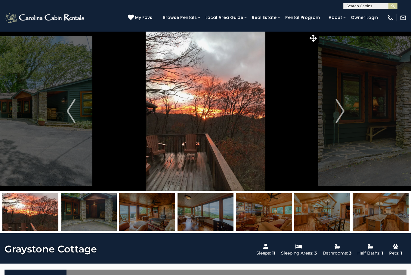
click at [70, 112] on img "Previous" at bounding box center [71, 111] width 9 height 24
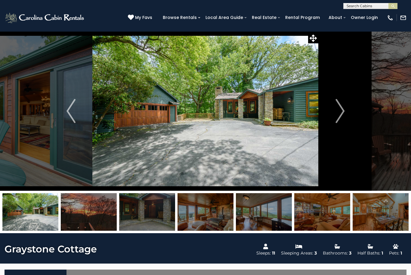
click at [342, 112] on img "Next" at bounding box center [340, 111] width 9 height 24
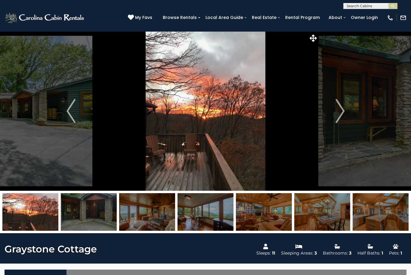
click at [340, 117] on img "Next" at bounding box center [340, 111] width 9 height 24
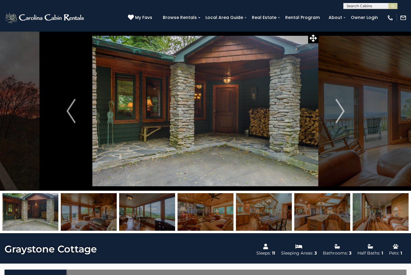
click at [339, 120] on img "Next" at bounding box center [340, 111] width 9 height 24
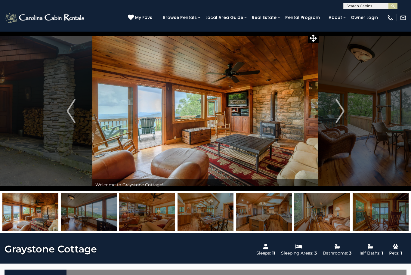
click at [342, 117] on img "Next" at bounding box center [340, 111] width 9 height 24
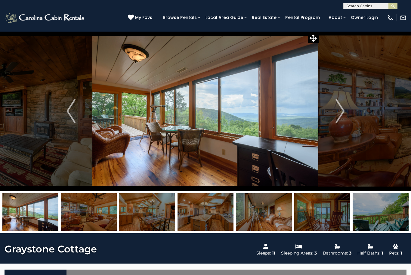
click at [297, 151] on img at bounding box center [205, 111] width 226 height 160
click at [294, 133] on img at bounding box center [205, 111] width 226 height 160
click at [342, 109] on img "Next" at bounding box center [340, 111] width 9 height 24
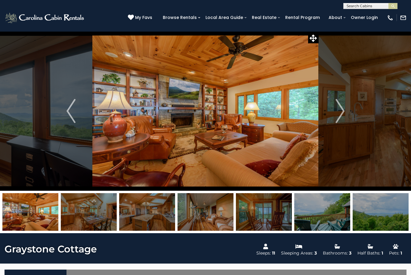
click at [319, 40] on span at bounding box center [313, 38] width 11 height 11
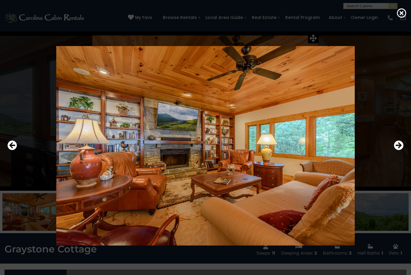
click at [400, 151] on icon "Next" at bounding box center [399, 146] width 10 height 10
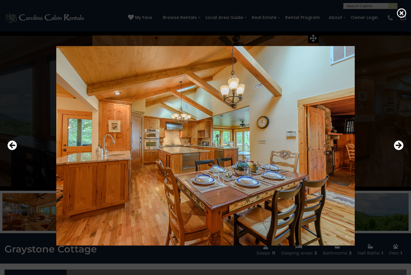
click at [403, 151] on icon "Next" at bounding box center [399, 146] width 10 height 10
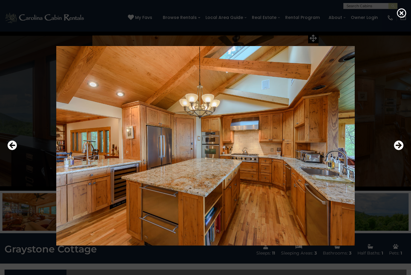
click at [399, 151] on icon "Next" at bounding box center [399, 146] width 10 height 10
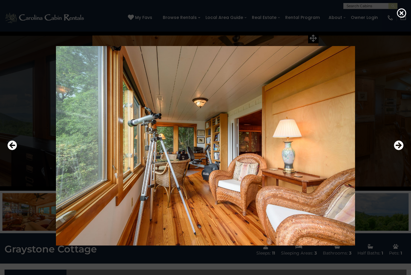
click at [393, 156] on div at bounding box center [206, 146] width 402 height 248
click at [398, 151] on icon "Next" at bounding box center [399, 146] width 10 height 10
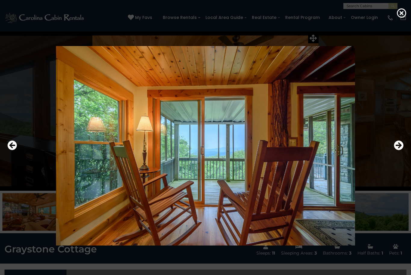
click at [402, 151] on icon "Next" at bounding box center [399, 146] width 10 height 10
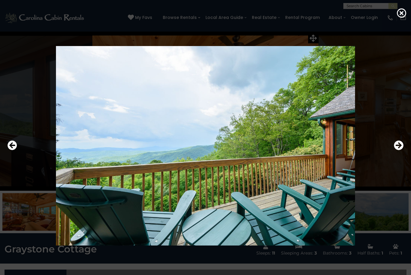
click at [401, 151] on icon "Next" at bounding box center [399, 146] width 10 height 10
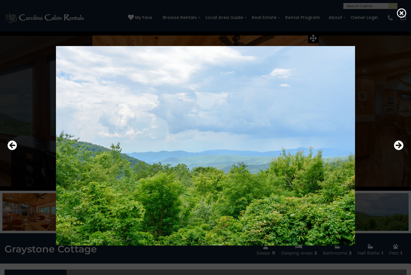
click at [399, 151] on icon "Next" at bounding box center [399, 146] width 10 height 10
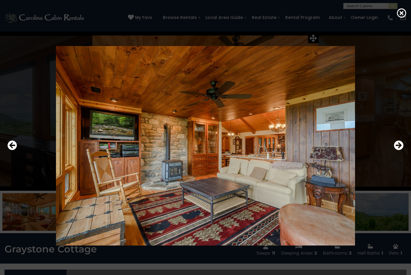
click at [398, 151] on icon "Next" at bounding box center [399, 146] width 10 height 10
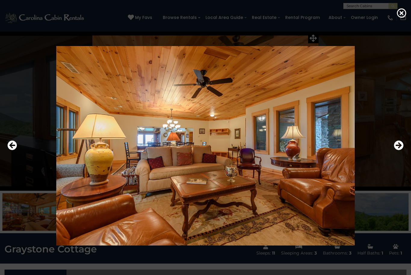
click at [398, 151] on icon "Next" at bounding box center [399, 146] width 10 height 10
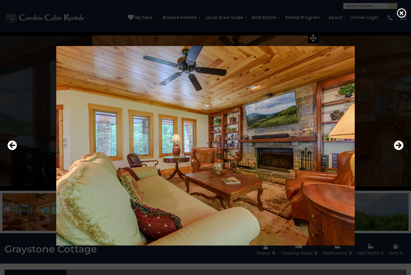
click at [397, 151] on icon "Next" at bounding box center [399, 146] width 10 height 10
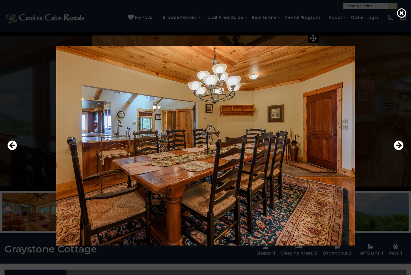
click at [402, 151] on icon "Next" at bounding box center [399, 146] width 10 height 10
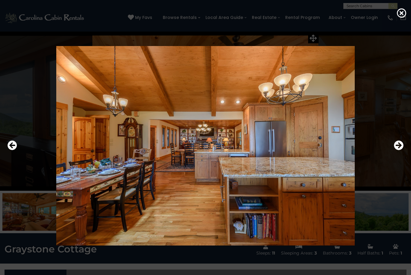
click at [399, 151] on icon "Next" at bounding box center [399, 146] width 10 height 10
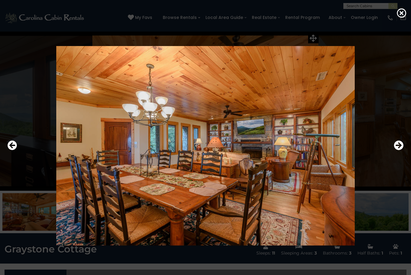
click at [403, 151] on icon "Next" at bounding box center [399, 146] width 10 height 10
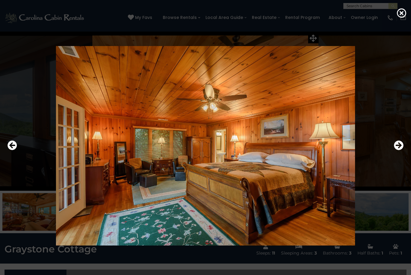
click at [403, 151] on icon "Next" at bounding box center [399, 146] width 10 height 10
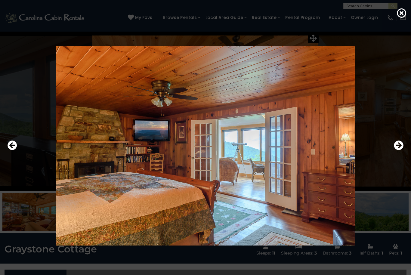
click at [396, 153] on button "Next" at bounding box center [399, 146] width 10 height 14
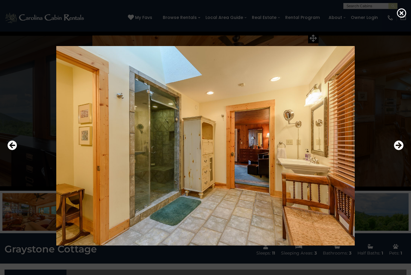
click at [397, 151] on icon "Next" at bounding box center [399, 146] width 10 height 10
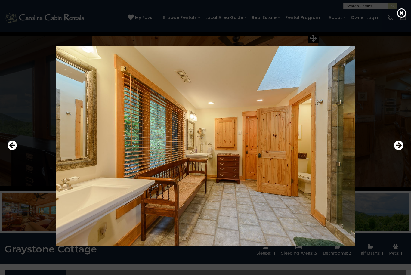
click at [401, 151] on icon "Next" at bounding box center [399, 146] width 10 height 10
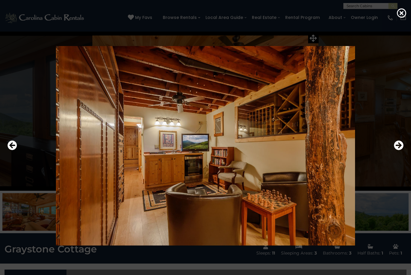
click at [14, 151] on icon "Previous" at bounding box center [13, 146] width 10 height 10
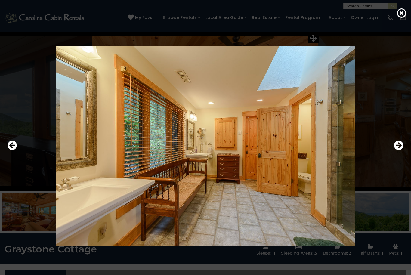
click at [396, 151] on icon "Next" at bounding box center [399, 146] width 10 height 10
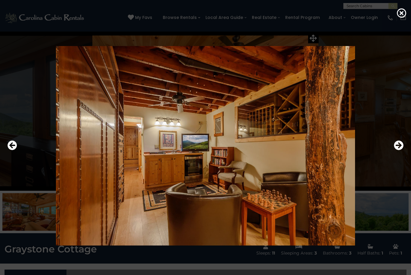
click at [399, 151] on icon "Next" at bounding box center [399, 146] width 10 height 10
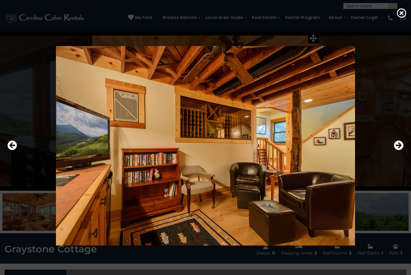
click at [397, 151] on icon "Next" at bounding box center [399, 146] width 10 height 10
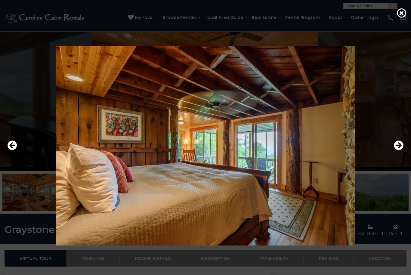
scroll to position [20, 0]
click at [399, 151] on icon "Next" at bounding box center [399, 146] width 10 height 10
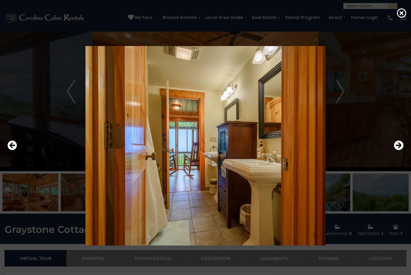
click at [401, 151] on icon "Next" at bounding box center [399, 146] width 10 height 10
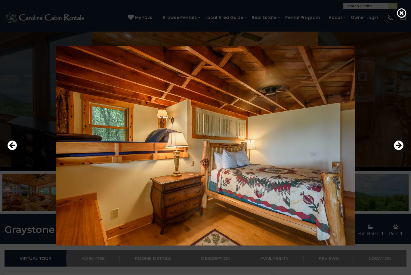
click at [398, 151] on icon "Next" at bounding box center [399, 146] width 10 height 10
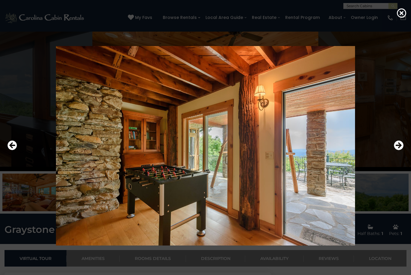
click at [396, 151] on icon "Next" at bounding box center [399, 146] width 10 height 10
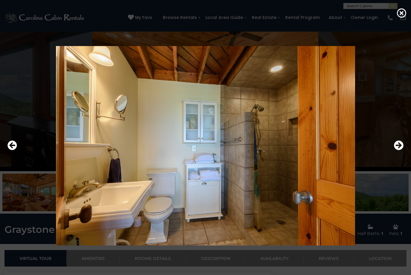
click at [401, 151] on icon "Next" at bounding box center [399, 146] width 10 height 10
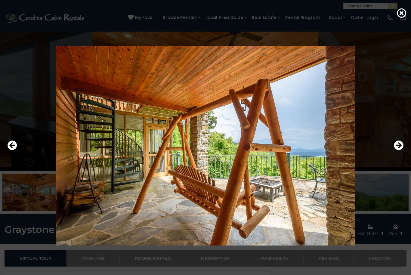
click at [401, 151] on icon "Next" at bounding box center [399, 146] width 10 height 10
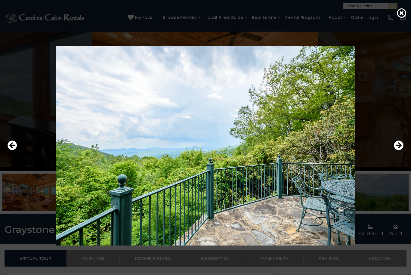
click at [402, 151] on icon "Next" at bounding box center [399, 146] width 10 height 10
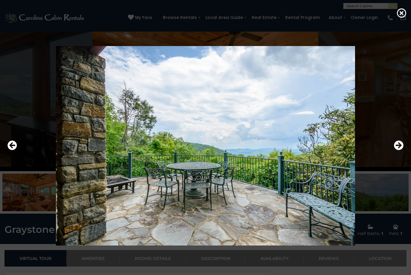
click at [399, 151] on icon "Next" at bounding box center [399, 146] width 10 height 10
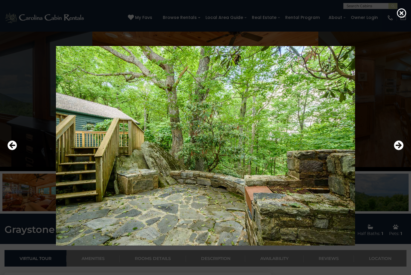
click at [399, 151] on icon "Next" at bounding box center [399, 146] width 10 height 10
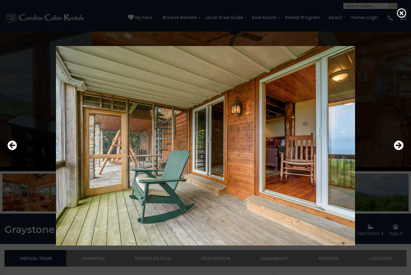
click at [399, 151] on icon "Next" at bounding box center [399, 146] width 10 height 10
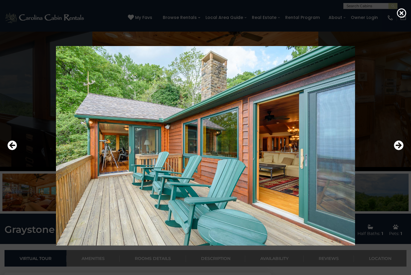
click at [398, 151] on icon "Next" at bounding box center [399, 146] width 10 height 10
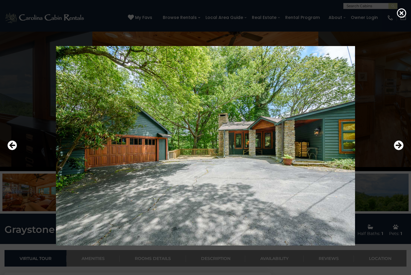
click at [399, 151] on icon "Next" at bounding box center [399, 146] width 10 height 10
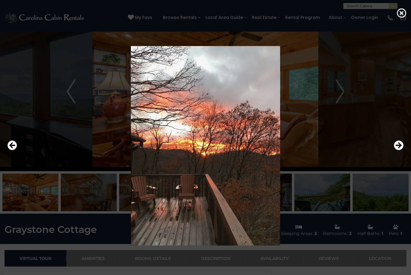
click at [396, 151] on icon "Next" at bounding box center [399, 146] width 10 height 10
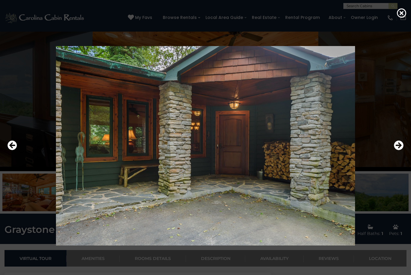
click at [400, 151] on icon "Next" at bounding box center [399, 146] width 10 height 10
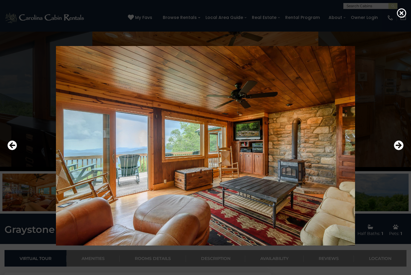
click at [398, 151] on icon "Next" at bounding box center [399, 146] width 10 height 10
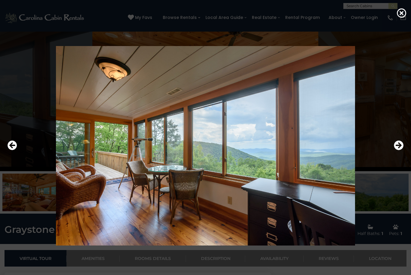
click at [400, 151] on icon "Next" at bounding box center [399, 146] width 10 height 10
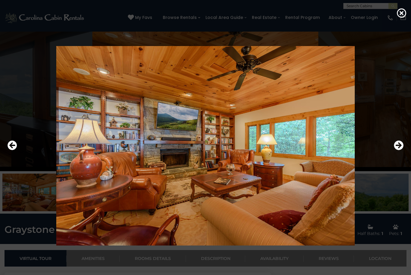
click at [398, 151] on icon "Next" at bounding box center [399, 146] width 10 height 10
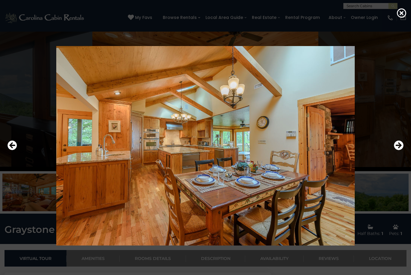
click at [399, 151] on icon "Next" at bounding box center [399, 146] width 10 height 10
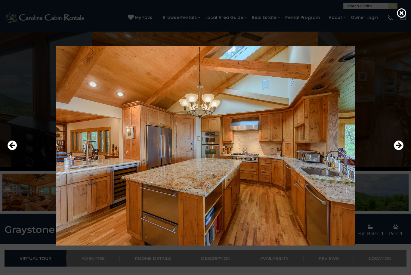
click at [404, 15] on icon at bounding box center [402, 13] width 10 height 10
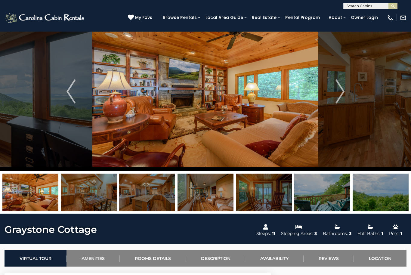
scroll to position [39, 0]
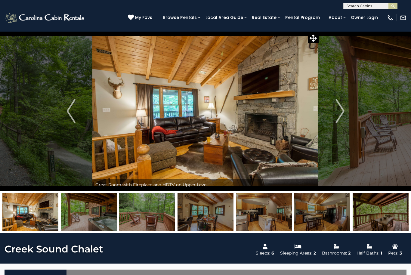
click at [341, 108] on img "Next" at bounding box center [340, 111] width 9 height 24
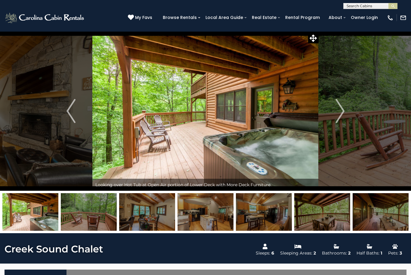
click at [345, 110] on img "Next" at bounding box center [340, 111] width 9 height 24
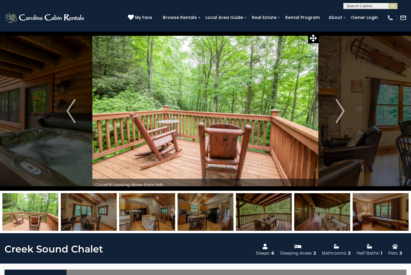
click at [341, 113] on img "Next" at bounding box center [340, 111] width 9 height 24
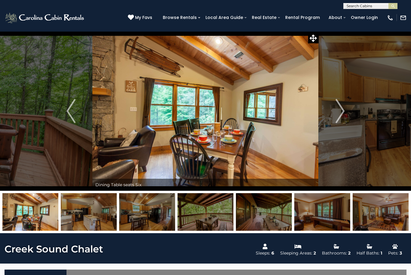
click at [336, 112] on img "Next" at bounding box center [340, 111] width 9 height 24
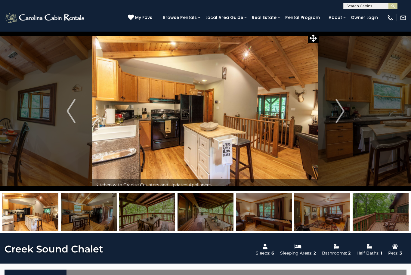
click at [342, 114] on img "Next" at bounding box center [340, 111] width 9 height 24
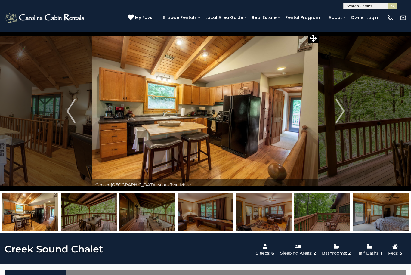
click at [339, 114] on img "Next" at bounding box center [340, 111] width 9 height 24
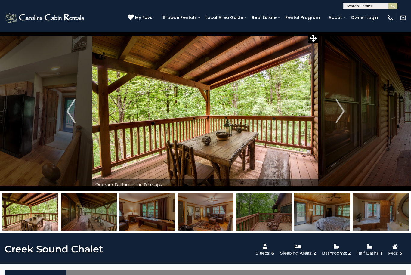
click at [339, 112] on img "Next" at bounding box center [340, 111] width 9 height 24
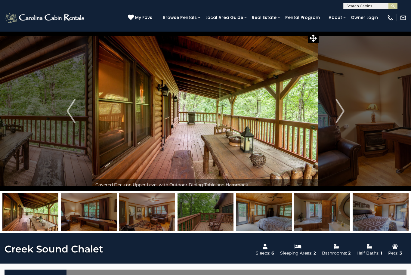
click at [341, 111] on img "Next" at bounding box center [340, 111] width 9 height 24
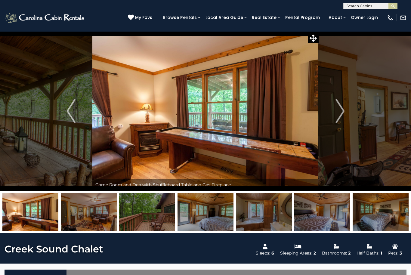
click at [339, 112] on img "Next" at bounding box center [340, 111] width 9 height 24
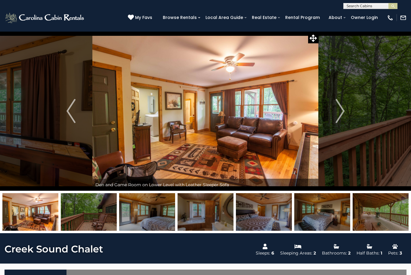
click at [337, 113] on img "Next" at bounding box center [340, 111] width 9 height 24
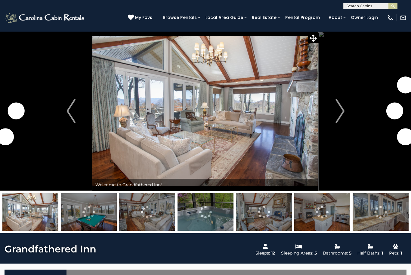
click at [334, 110] on button "Next" at bounding box center [340, 111] width 43 height 160
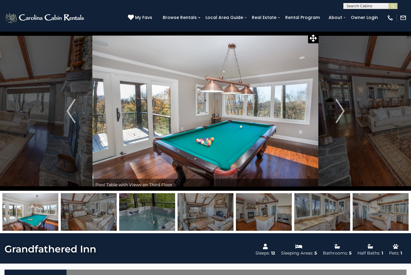
click at [338, 112] on img "Next" at bounding box center [340, 111] width 9 height 24
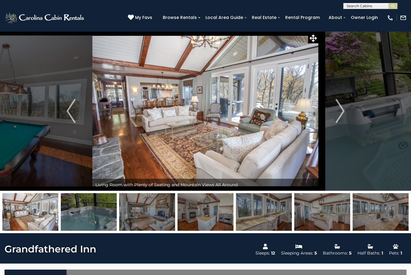
click at [340, 113] on img "Next" at bounding box center [340, 111] width 9 height 24
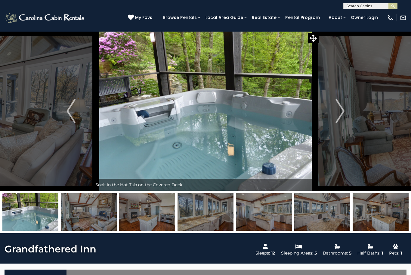
click at [335, 111] on button "Next" at bounding box center [340, 111] width 43 height 160
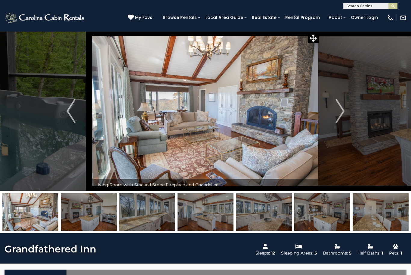
click at [339, 107] on img "Next" at bounding box center [340, 111] width 9 height 24
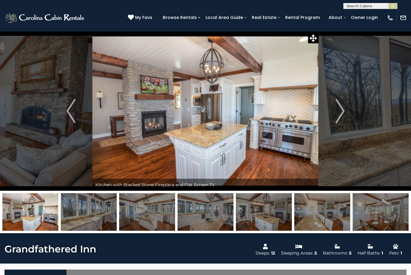
click at [342, 106] on img "Next" at bounding box center [340, 111] width 9 height 24
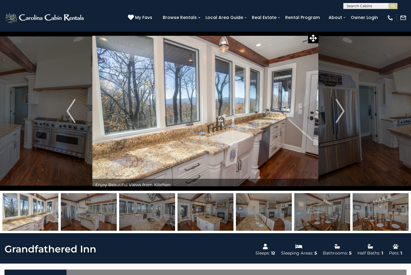
click at [341, 112] on img "Next" at bounding box center [340, 111] width 9 height 24
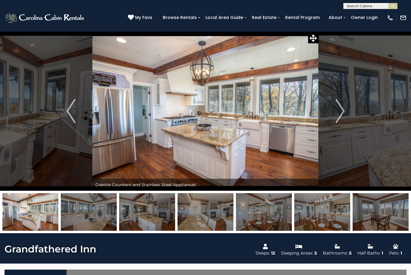
click at [337, 111] on img "Next" at bounding box center [340, 111] width 9 height 24
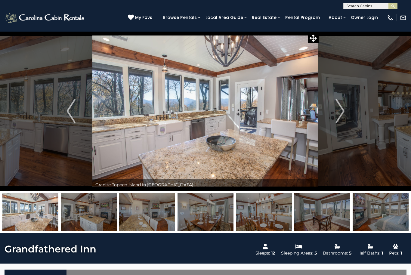
click at [337, 111] on img "Next" at bounding box center [340, 111] width 9 height 24
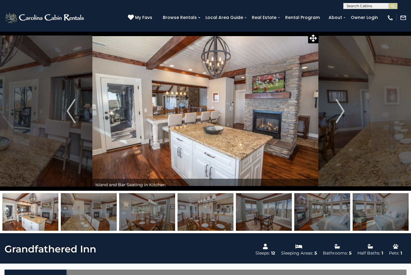
click at [330, 114] on button "Next" at bounding box center [340, 111] width 43 height 160
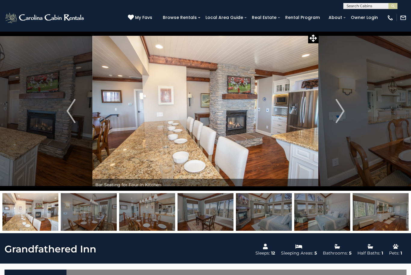
click at [336, 110] on img "Next" at bounding box center [340, 111] width 9 height 24
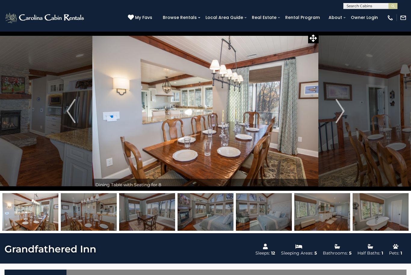
click at [337, 110] on img "Next" at bounding box center [340, 111] width 9 height 24
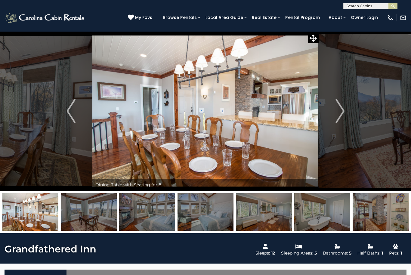
click at [338, 109] on img "Next" at bounding box center [340, 111] width 9 height 24
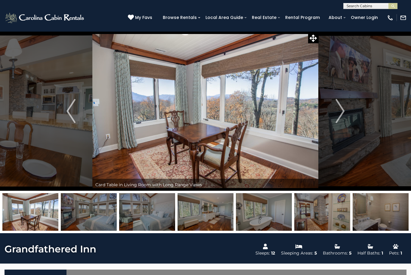
click at [339, 109] on img "Next" at bounding box center [340, 111] width 9 height 24
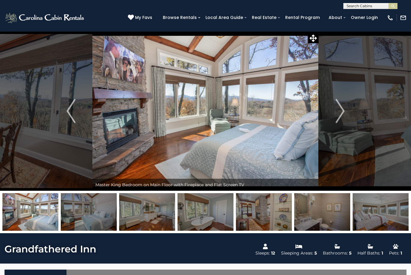
click at [338, 109] on img "Next" at bounding box center [340, 111] width 9 height 24
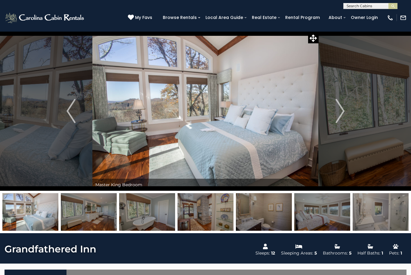
click at [342, 109] on img "Next" at bounding box center [340, 111] width 9 height 24
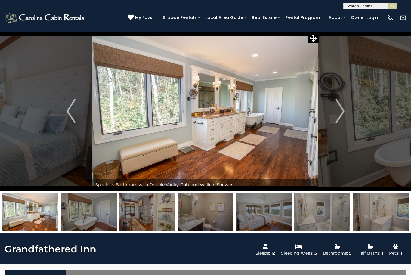
click at [339, 111] on img "Next" at bounding box center [340, 111] width 9 height 24
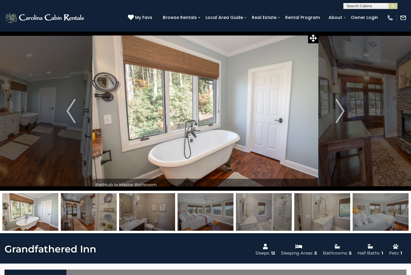
click at [337, 110] on img "Next" at bounding box center [340, 111] width 9 height 24
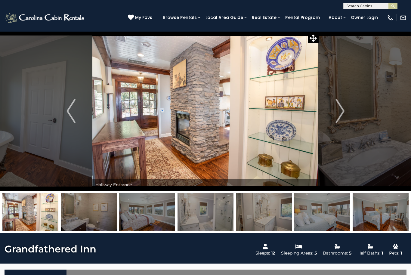
click at [335, 112] on button "Next" at bounding box center [340, 111] width 43 height 160
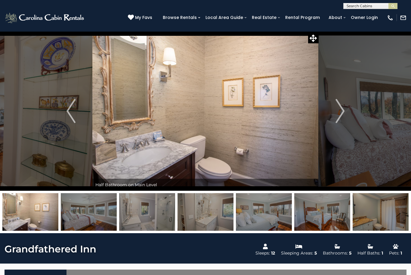
click at [340, 111] on img "Next" at bounding box center [340, 111] width 9 height 24
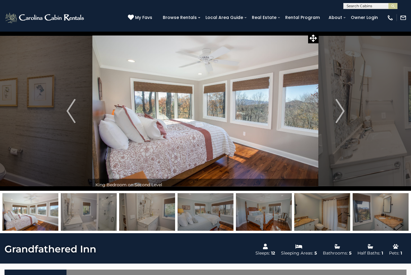
click at [343, 111] on img "Next" at bounding box center [340, 111] width 9 height 24
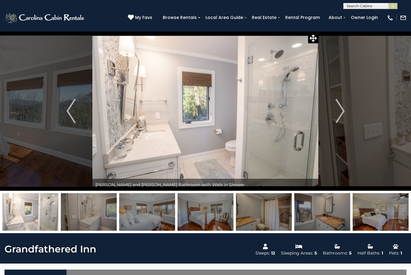
click at [337, 110] on img "Next" at bounding box center [340, 111] width 9 height 24
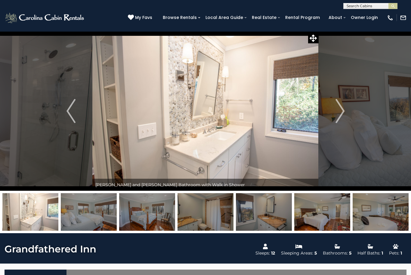
click at [335, 110] on button "Next" at bounding box center [340, 111] width 43 height 160
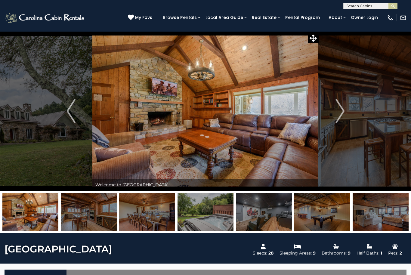
click at [58, 147] on button "Previous" at bounding box center [71, 111] width 43 height 160
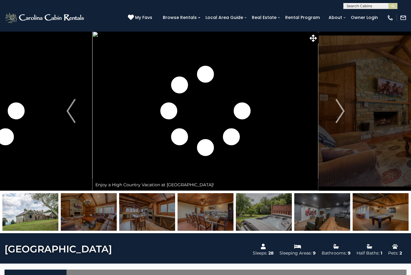
click at [33, 206] on img at bounding box center [30, 212] width 56 height 38
click at [85, 212] on img at bounding box center [89, 212] width 56 height 38
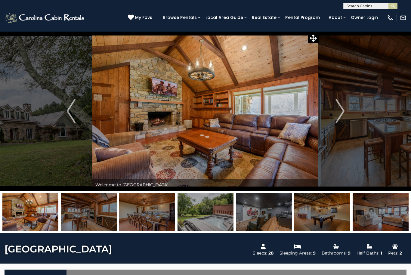
click at [337, 113] on img "Next" at bounding box center [340, 111] width 9 height 24
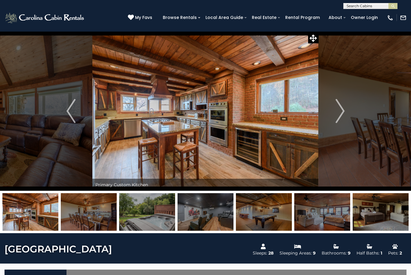
click at [340, 113] on img "Next" at bounding box center [340, 111] width 9 height 24
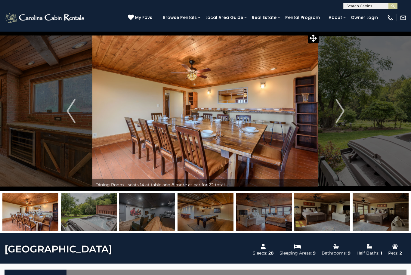
click at [337, 112] on img "Next" at bounding box center [340, 111] width 9 height 24
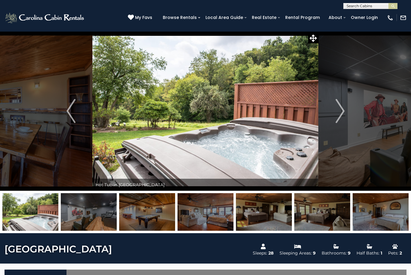
click at [334, 111] on button "Next" at bounding box center [340, 111] width 43 height 160
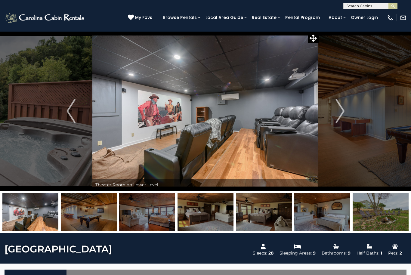
click at [338, 113] on img "Next" at bounding box center [340, 111] width 9 height 24
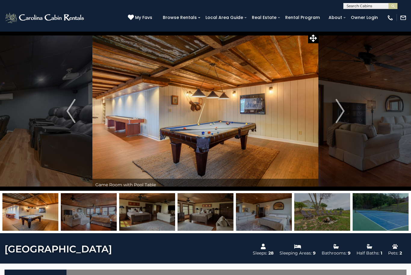
click at [340, 113] on img "Next" at bounding box center [340, 111] width 9 height 24
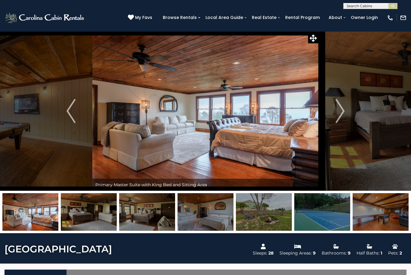
click at [339, 110] on img "Next" at bounding box center [340, 111] width 9 height 24
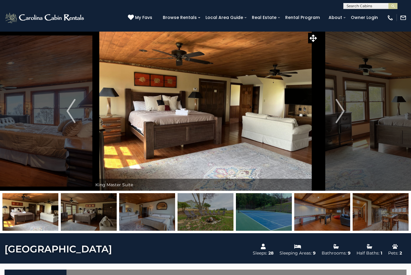
click at [337, 109] on img "Next" at bounding box center [340, 111] width 9 height 24
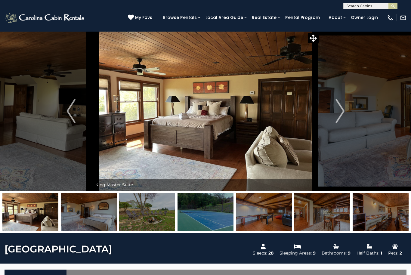
click at [335, 109] on button "Next" at bounding box center [340, 111] width 43 height 160
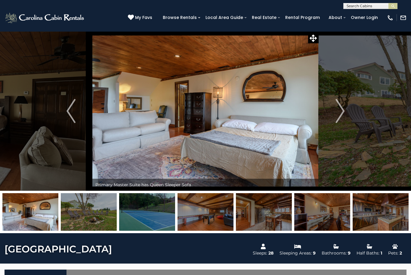
click at [336, 106] on img "Next" at bounding box center [340, 111] width 9 height 24
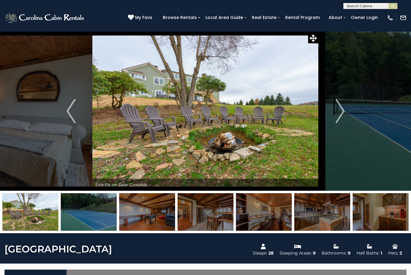
click at [341, 112] on img "Next" at bounding box center [340, 111] width 9 height 24
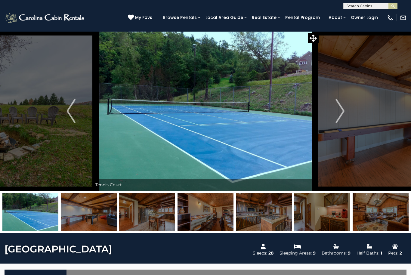
click at [341, 111] on img "Next" at bounding box center [340, 111] width 9 height 24
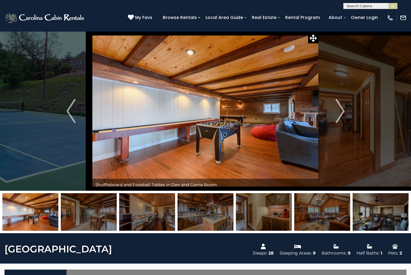
click at [342, 113] on img "Next" at bounding box center [340, 111] width 9 height 24
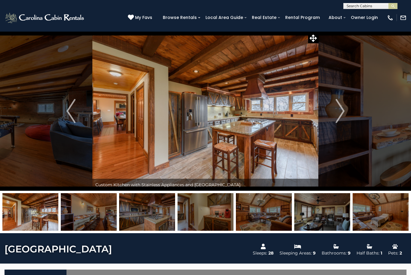
click at [337, 110] on img "Next" at bounding box center [340, 111] width 9 height 24
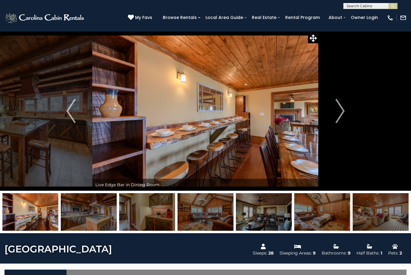
click at [342, 110] on img "Next" at bounding box center [340, 111] width 9 height 24
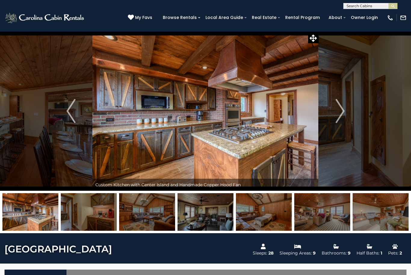
click at [342, 112] on img "Next" at bounding box center [340, 111] width 9 height 24
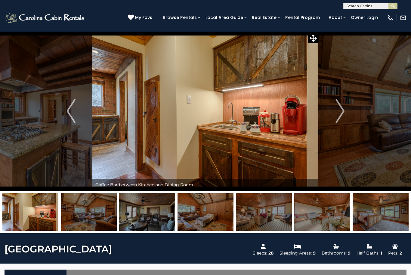
click at [339, 112] on img "Next" at bounding box center [340, 111] width 9 height 24
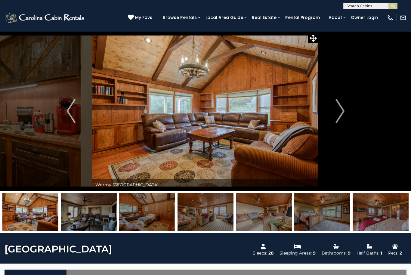
click at [340, 110] on img "Next" at bounding box center [340, 111] width 9 height 24
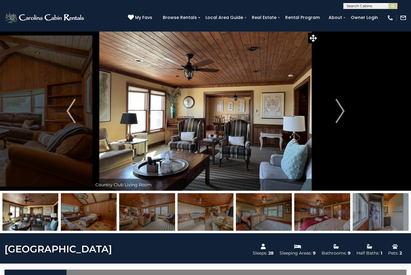
click at [338, 110] on img "Next" at bounding box center [340, 111] width 9 height 24
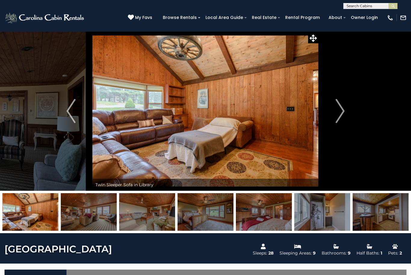
click at [341, 112] on img "Next" at bounding box center [340, 111] width 9 height 24
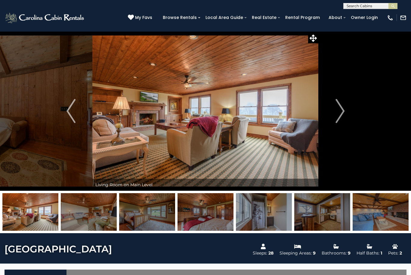
click at [337, 113] on img "Next" at bounding box center [340, 111] width 9 height 24
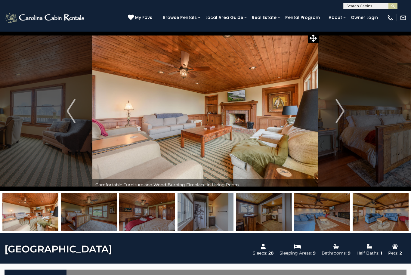
click at [332, 110] on button "Next" at bounding box center [340, 111] width 43 height 160
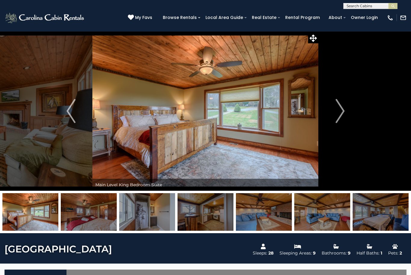
click at [338, 110] on img "Next" at bounding box center [340, 111] width 9 height 24
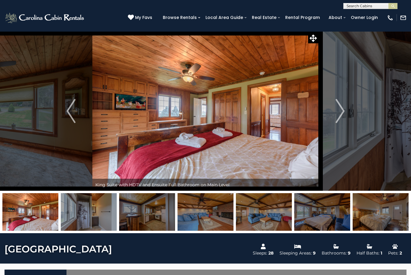
click at [335, 109] on button "Next" at bounding box center [340, 111] width 43 height 160
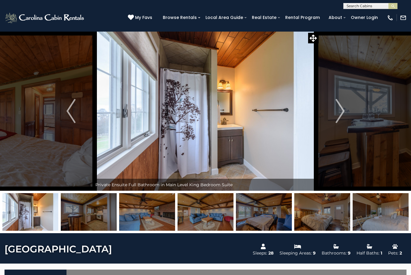
click at [334, 110] on button "Next" at bounding box center [340, 111] width 43 height 160
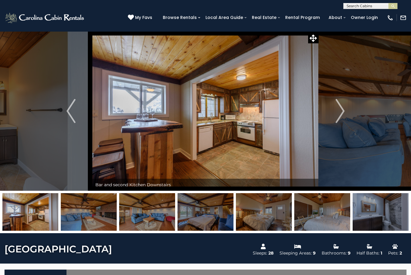
click at [340, 110] on img "Next" at bounding box center [340, 111] width 9 height 24
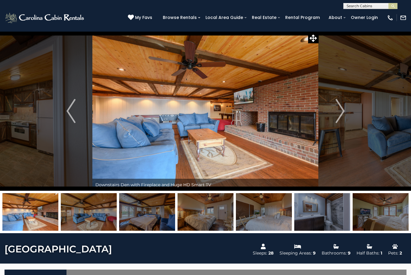
click at [339, 113] on img "Next" at bounding box center [340, 111] width 9 height 24
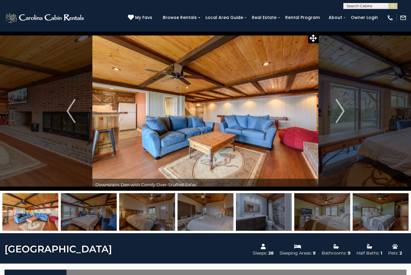
click at [340, 110] on img "Next" at bounding box center [340, 111] width 9 height 24
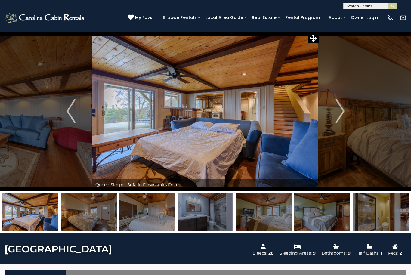
click at [340, 114] on img "Next" at bounding box center [340, 111] width 9 height 24
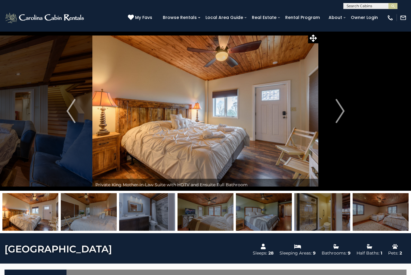
click at [342, 111] on img "Next" at bounding box center [340, 111] width 9 height 24
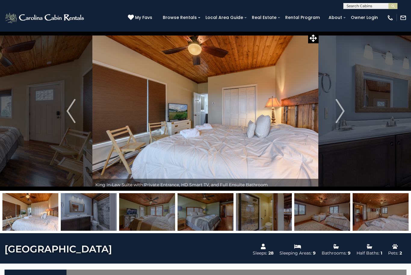
click at [340, 111] on img "Next" at bounding box center [340, 111] width 9 height 24
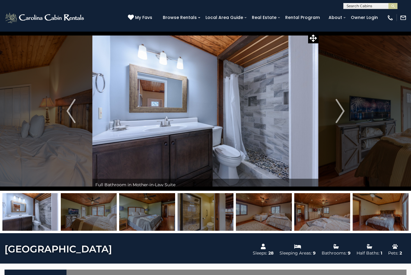
click at [340, 110] on img "Next" at bounding box center [340, 111] width 9 height 24
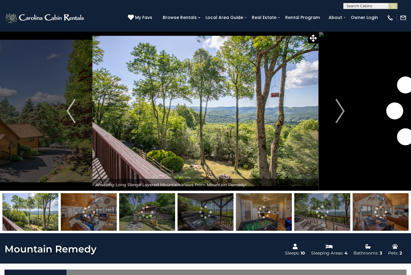
click at [342, 109] on img "Next" at bounding box center [340, 111] width 9 height 24
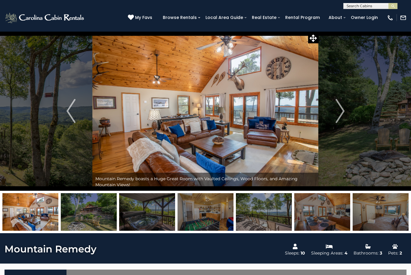
click at [342, 112] on img "Next" at bounding box center [340, 111] width 9 height 24
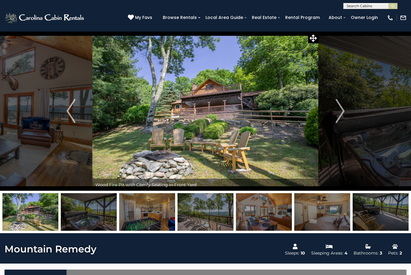
click at [339, 112] on img "Next" at bounding box center [340, 111] width 9 height 24
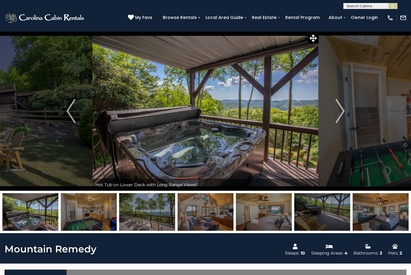
click at [338, 111] on img "Next" at bounding box center [340, 111] width 9 height 24
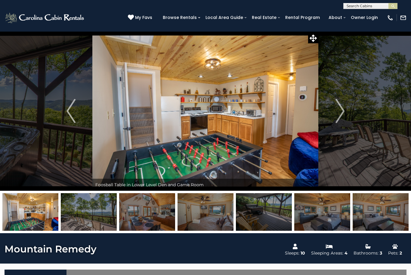
click at [345, 113] on button "Next" at bounding box center [340, 111] width 43 height 160
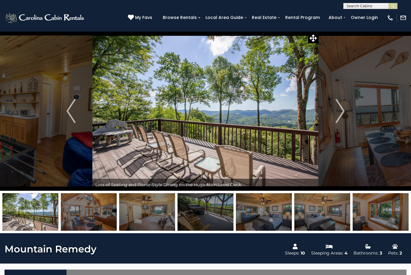
click at [347, 113] on button "Next" at bounding box center [340, 111] width 43 height 160
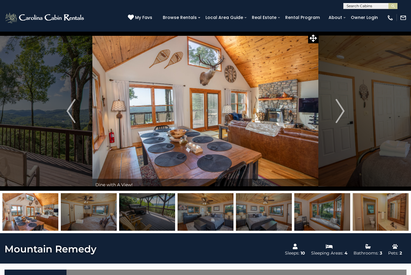
click at [344, 116] on img "Next" at bounding box center [340, 111] width 9 height 24
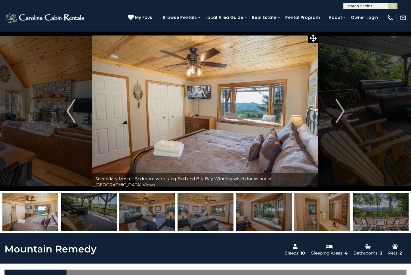
click at [342, 119] on img "Next" at bounding box center [340, 111] width 9 height 24
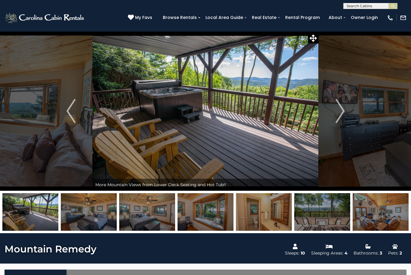
click at [341, 114] on img "Next" at bounding box center [340, 111] width 9 height 24
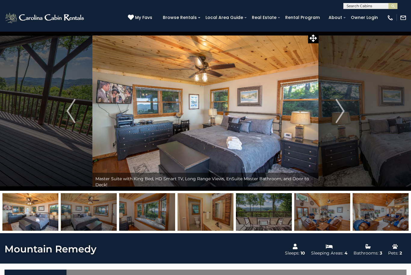
click at [341, 116] on img "Next" at bounding box center [340, 111] width 9 height 24
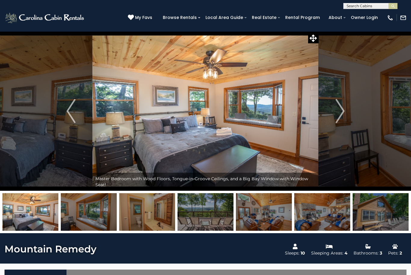
click at [341, 113] on img "Next" at bounding box center [340, 111] width 9 height 24
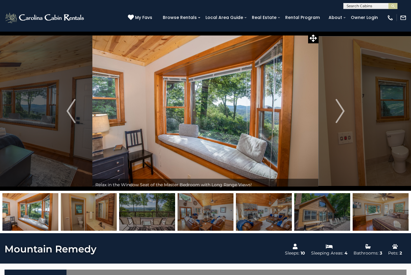
click at [342, 114] on img "Next" at bounding box center [340, 111] width 9 height 24
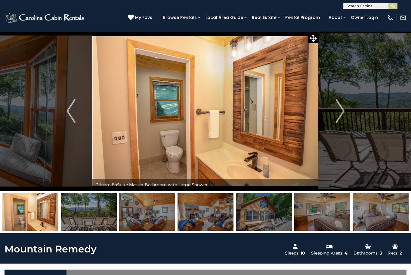
click at [344, 111] on img "Next" at bounding box center [340, 111] width 9 height 24
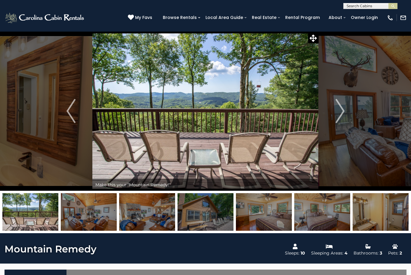
click at [342, 110] on img "Next" at bounding box center [340, 111] width 9 height 24
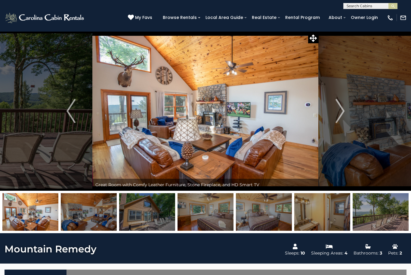
click at [342, 113] on img "Next" at bounding box center [340, 111] width 9 height 24
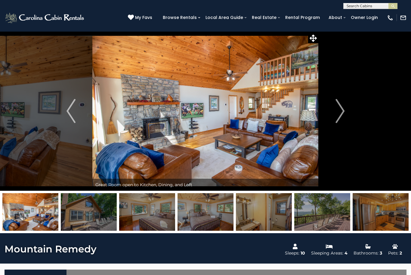
click at [340, 113] on img "Next" at bounding box center [340, 111] width 9 height 24
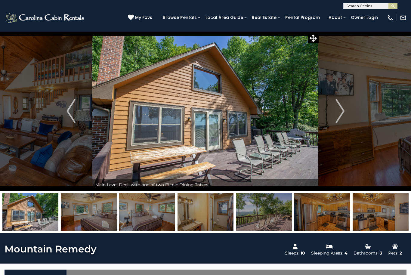
click at [340, 115] on img "Next" at bounding box center [340, 111] width 9 height 24
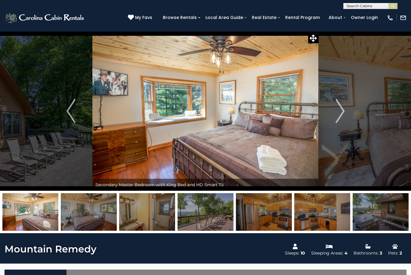
click at [342, 112] on img "Next" at bounding box center [340, 111] width 9 height 24
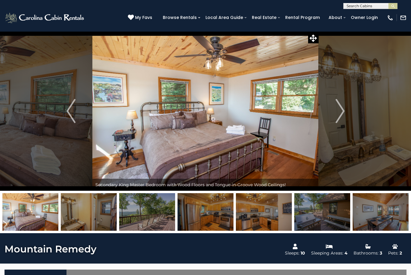
click at [342, 112] on img "Next" at bounding box center [340, 111] width 9 height 24
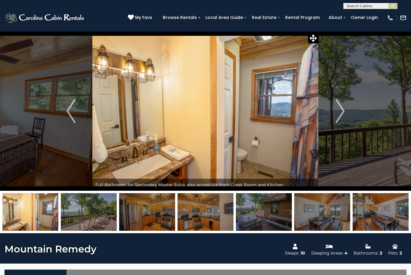
click at [68, 106] on img "Previous" at bounding box center [71, 111] width 9 height 24
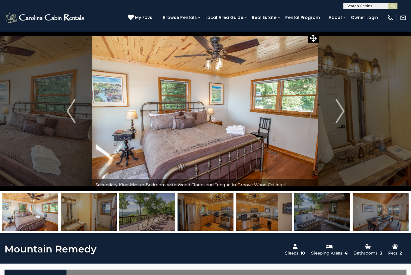
click at [339, 110] on img "Next" at bounding box center [340, 111] width 9 height 24
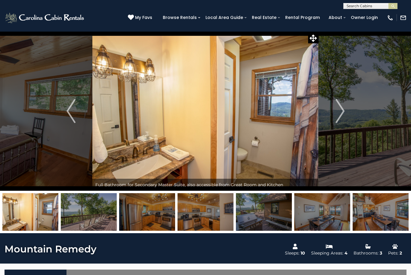
click at [338, 114] on img "Next" at bounding box center [340, 111] width 9 height 24
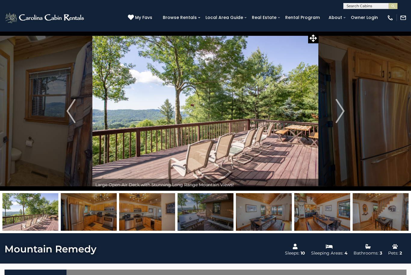
click at [345, 115] on img "Next" at bounding box center [340, 111] width 9 height 24
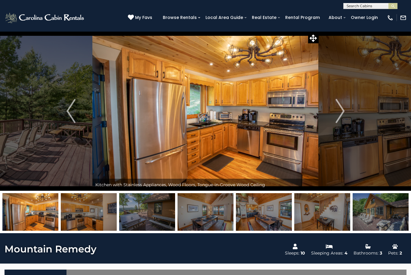
click at [343, 113] on img "Next" at bounding box center [340, 111] width 9 height 24
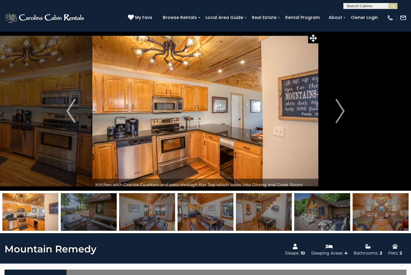
click at [340, 116] on img "Next" at bounding box center [340, 111] width 9 height 24
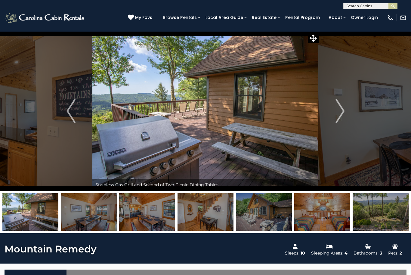
click at [341, 110] on img "Next" at bounding box center [340, 111] width 9 height 24
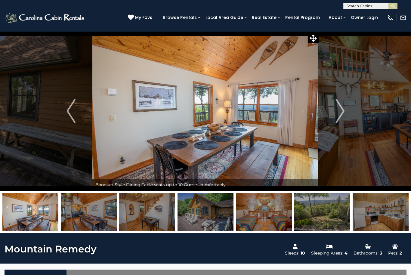
click at [344, 108] on img "Next" at bounding box center [340, 111] width 9 height 24
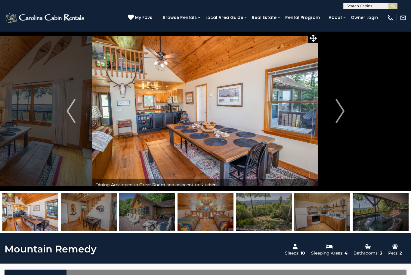
click at [340, 111] on img "Next" at bounding box center [340, 111] width 9 height 24
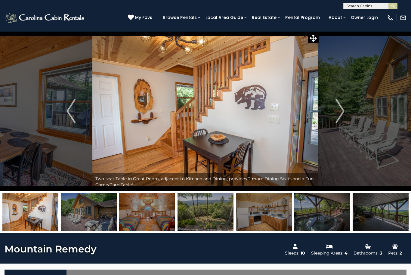
click at [342, 111] on img "Next" at bounding box center [340, 111] width 9 height 24
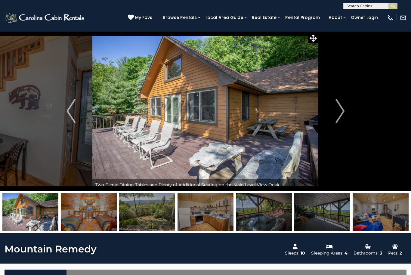
click at [338, 114] on img "Next" at bounding box center [340, 111] width 9 height 24
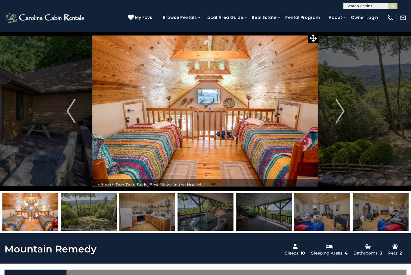
click at [340, 113] on img "Next" at bounding box center [340, 111] width 9 height 24
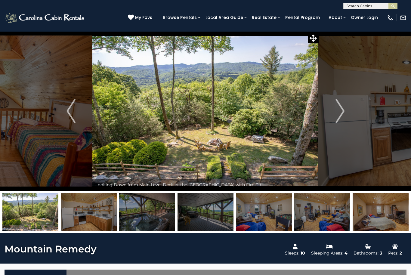
click at [337, 112] on img "Next" at bounding box center [340, 111] width 9 height 24
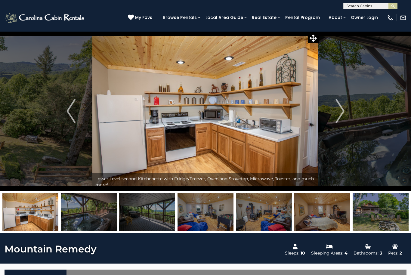
click at [339, 115] on img "Next" at bounding box center [340, 111] width 9 height 24
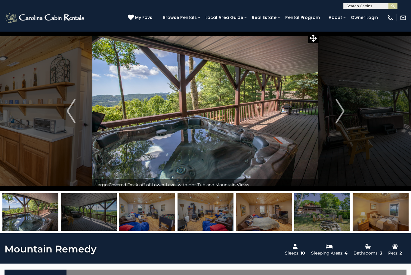
click at [344, 111] on img "Next" at bounding box center [340, 111] width 9 height 24
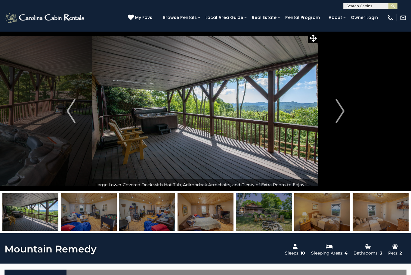
click at [343, 113] on img "Next" at bounding box center [340, 111] width 9 height 24
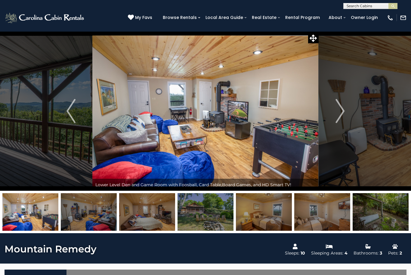
click at [344, 111] on img "Next" at bounding box center [340, 111] width 9 height 24
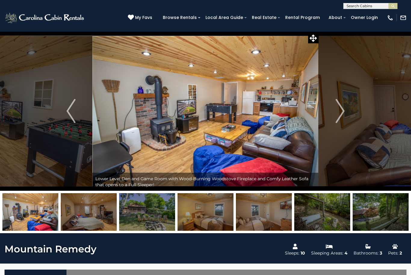
click at [340, 113] on img "Next" at bounding box center [340, 111] width 9 height 24
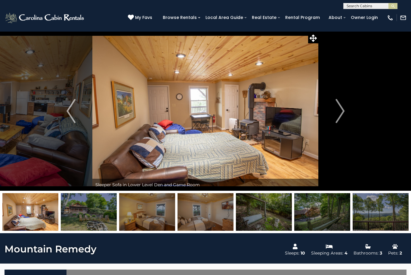
click at [341, 112] on img "Next" at bounding box center [340, 111] width 9 height 24
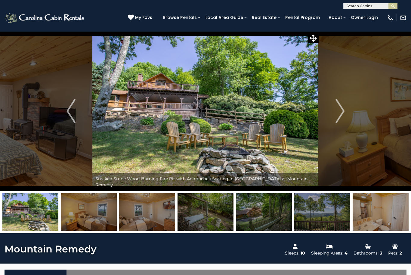
click at [70, 113] on img "Previous" at bounding box center [71, 111] width 9 height 24
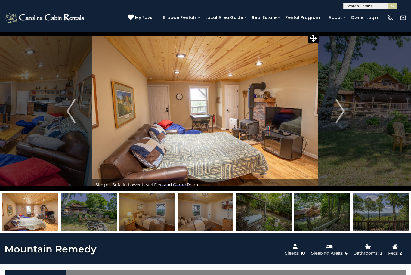
click at [342, 112] on img "Next" at bounding box center [340, 111] width 9 height 24
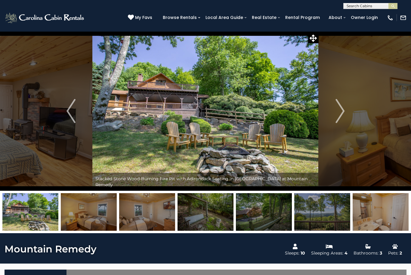
click at [337, 113] on img "Next" at bounding box center [340, 111] width 9 height 24
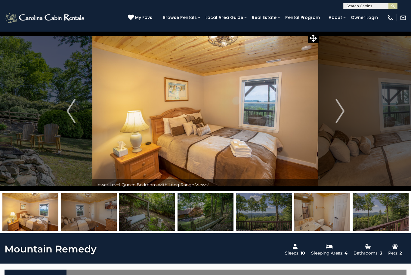
click at [339, 115] on img "Next" at bounding box center [340, 111] width 9 height 24
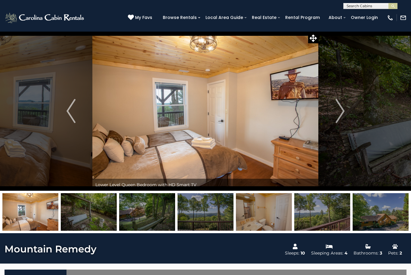
click at [342, 116] on img "Next" at bounding box center [340, 111] width 9 height 24
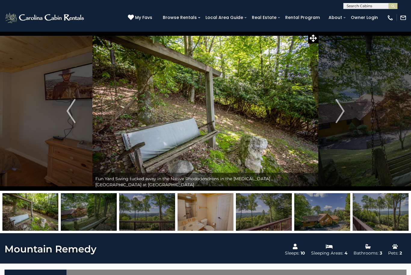
click at [341, 113] on img "Next" at bounding box center [340, 111] width 9 height 24
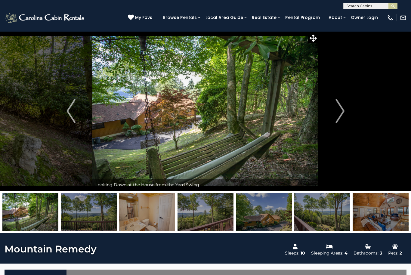
click at [343, 110] on img "Next" at bounding box center [340, 111] width 9 height 24
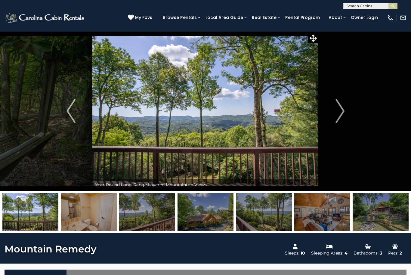
click at [340, 111] on img "Next" at bounding box center [340, 111] width 9 height 24
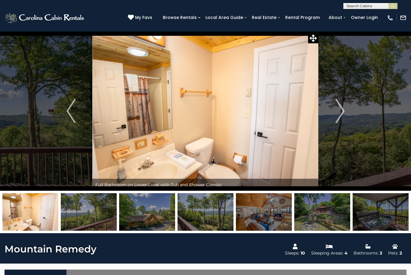
click at [338, 112] on img "Next" at bounding box center [340, 111] width 9 height 24
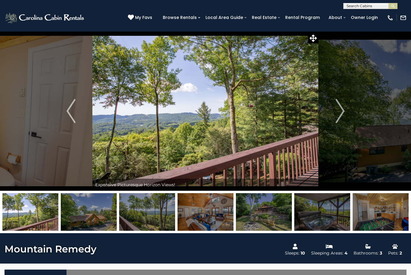
click at [339, 114] on img "Next" at bounding box center [340, 111] width 9 height 24
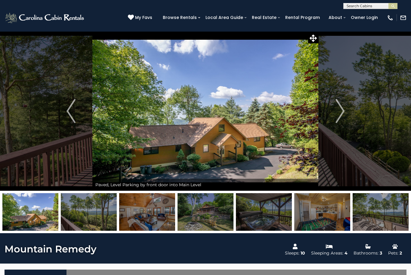
click at [340, 114] on img "Next" at bounding box center [340, 111] width 9 height 24
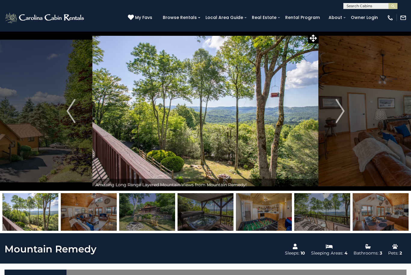
click at [339, 113] on img "Next" at bounding box center [340, 111] width 9 height 24
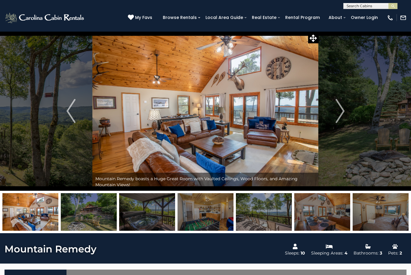
click at [337, 112] on img "Next" at bounding box center [340, 111] width 9 height 24
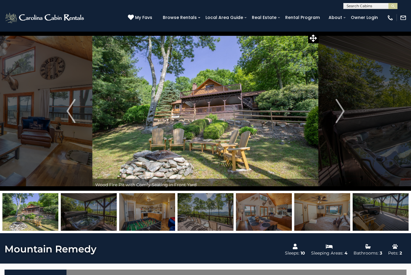
click at [337, 112] on img "Next" at bounding box center [340, 111] width 9 height 24
